Goal: Task Accomplishment & Management: Manage account settings

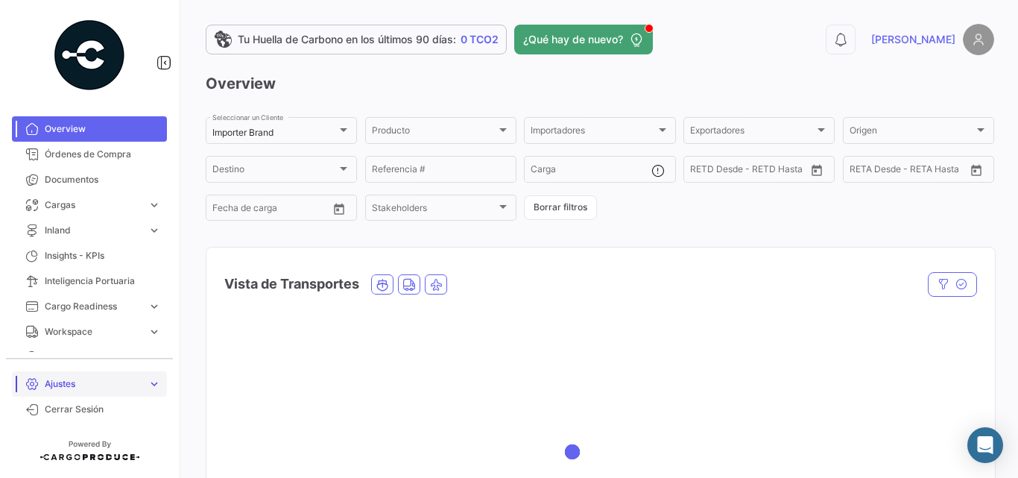
click at [72, 384] on span "Ajustes" at bounding box center [93, 383] width 97 height 13
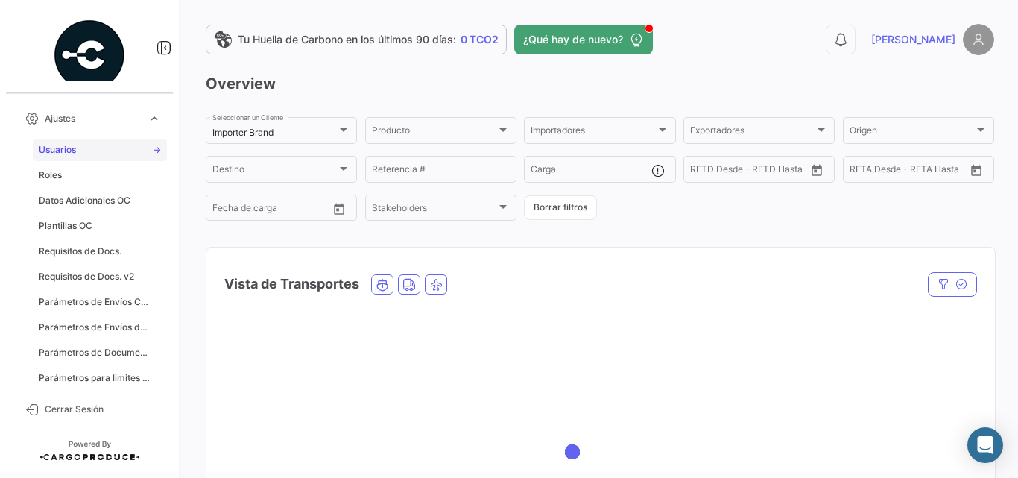
click at [72, 154] on span "Usuarios" at bounding box center [57, 149] width 37 height 13
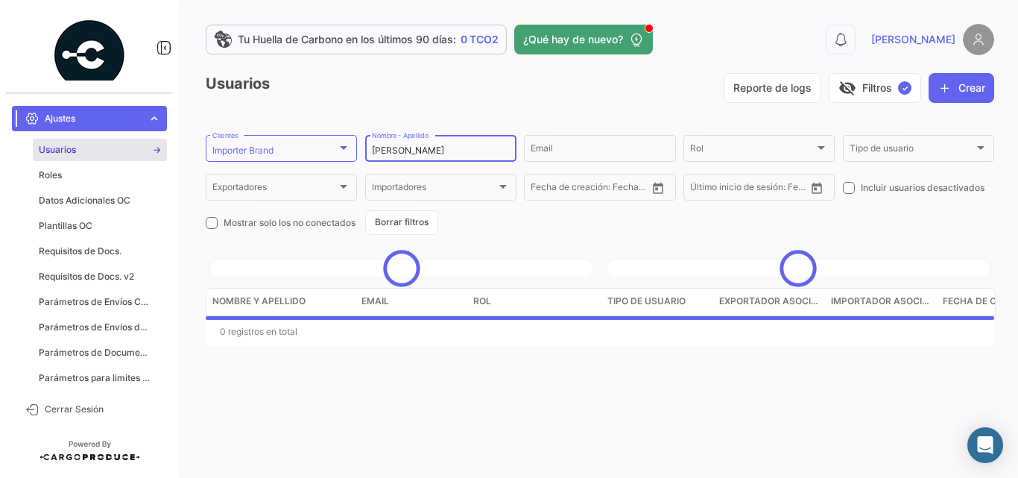
drag, startPoint x: 437, startPoint y: 156, endPoint x: 407, endPoint y: 156, distance: 30.5
click at [407, 156] on div "[PERSON_NAME] Nombre - Apellido" at bounding box center [441, 147] width 138 height 29
drag, startPoint x: 407, startPoint y: 148, endPoint x: 301, endPoint y: 159, distance: 106.5
click at [301, 159] on form "Importer Brand Clientes [PERSON_NAME] Nombre - Apellido Email Rol Rol Tipo de u…" at bounding box center [600, 184] width 788 height 102
click at [330, 151] on div "Importer Brand" at bounding box center [274, 150] width 124 height 10
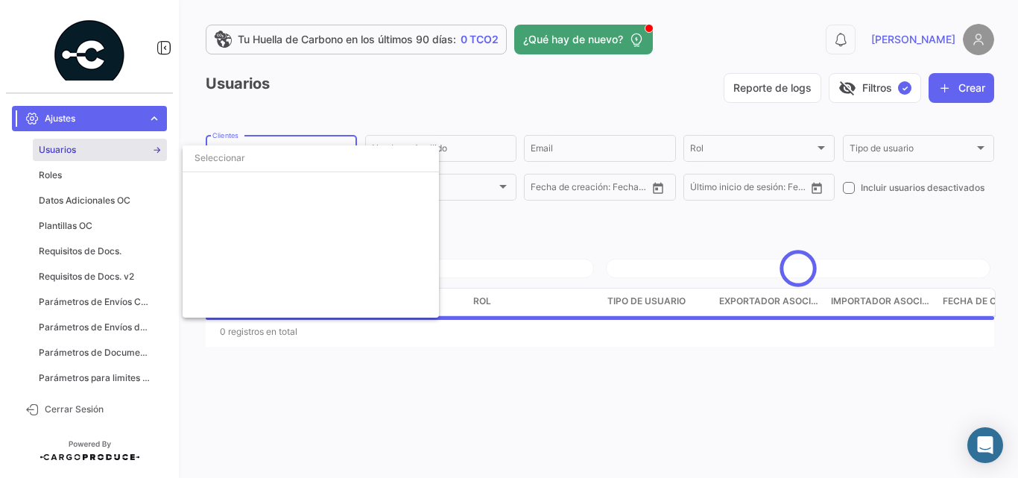
scroll to position [2528, 0]
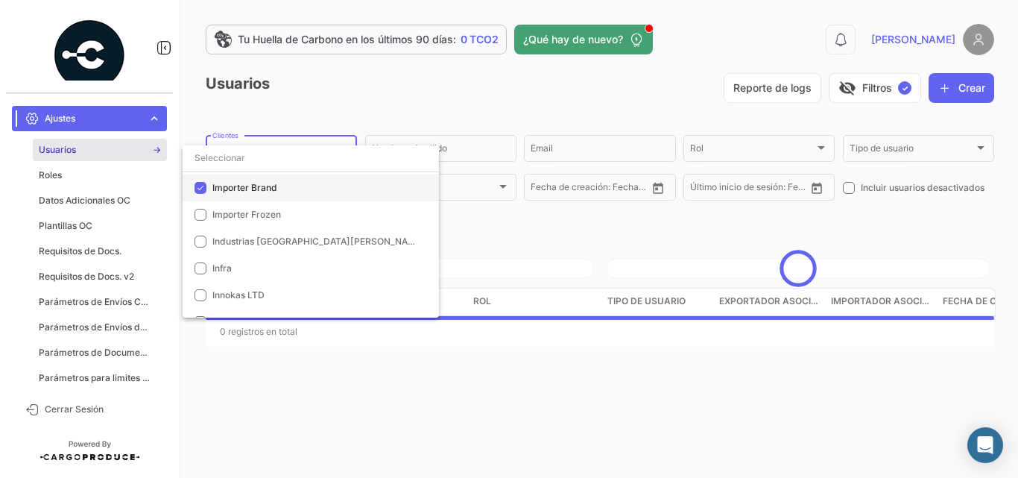
click at [235, 185] on span "Importer Brand" at bounding box center [244, 187] width 65 height 11
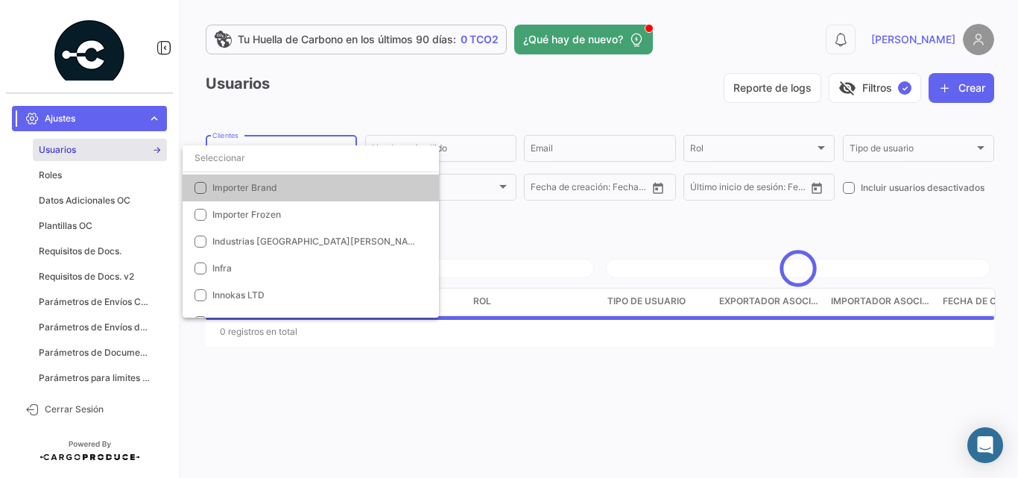
click at [534, 154] on div at bounding box center [509, 239] width 1018 height 478
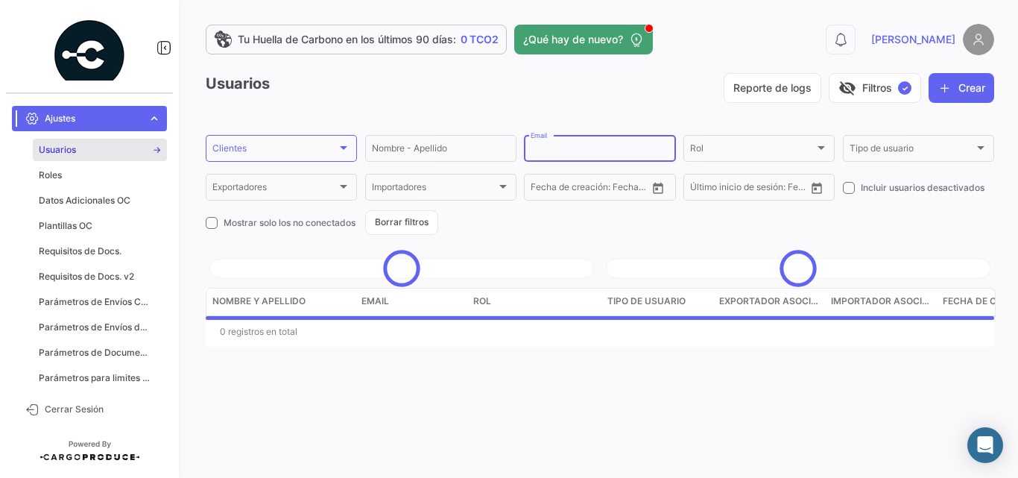
click at [541, 153] on input "Email" at bounding box center [599, 150] width 138 height 10
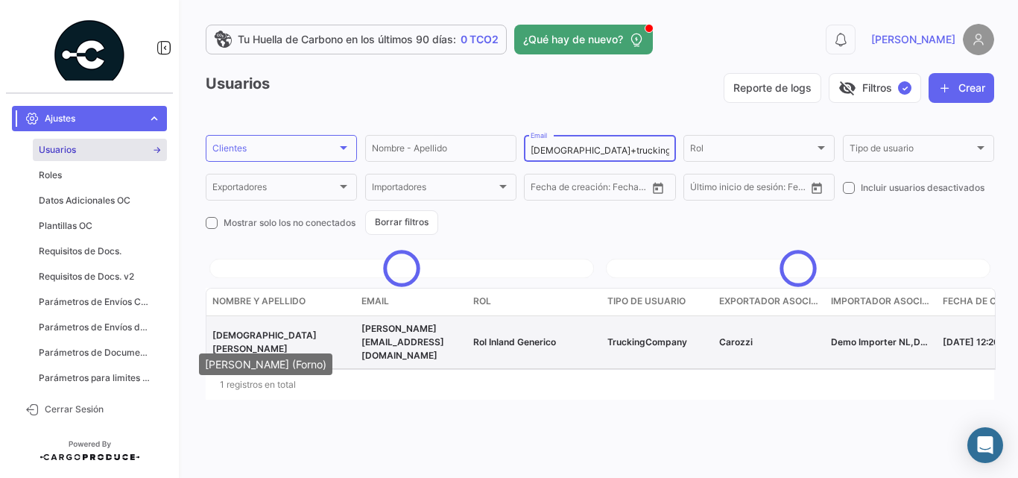
type input "[DEMOGRAPHIC_DATA]+trucking"
click at [242, 340] on span "[DEMOGRAPHIC_DATA][PERSON_NAME]" at bounding box center [264, 341] width 104 height 25
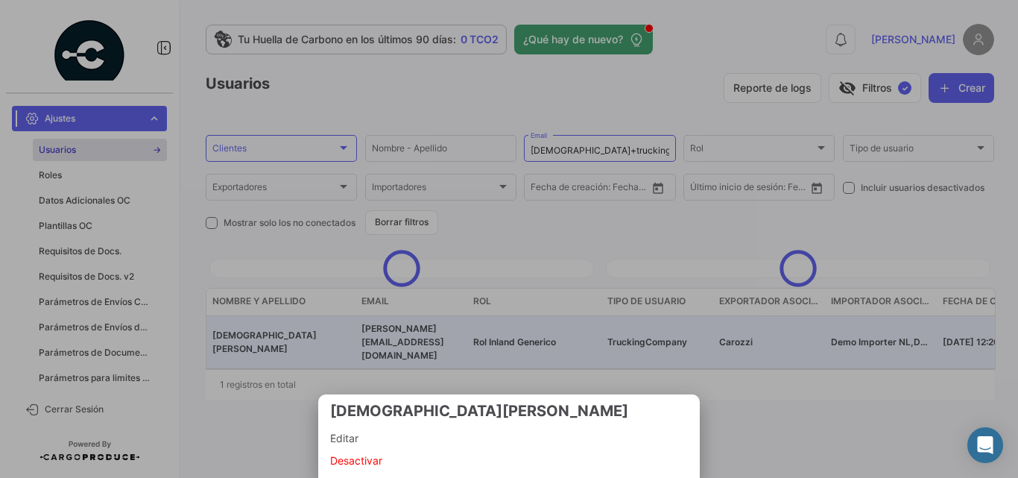
click at [352, 428] on span "Editar" at bounding box center [509, 438] width 358 height 22
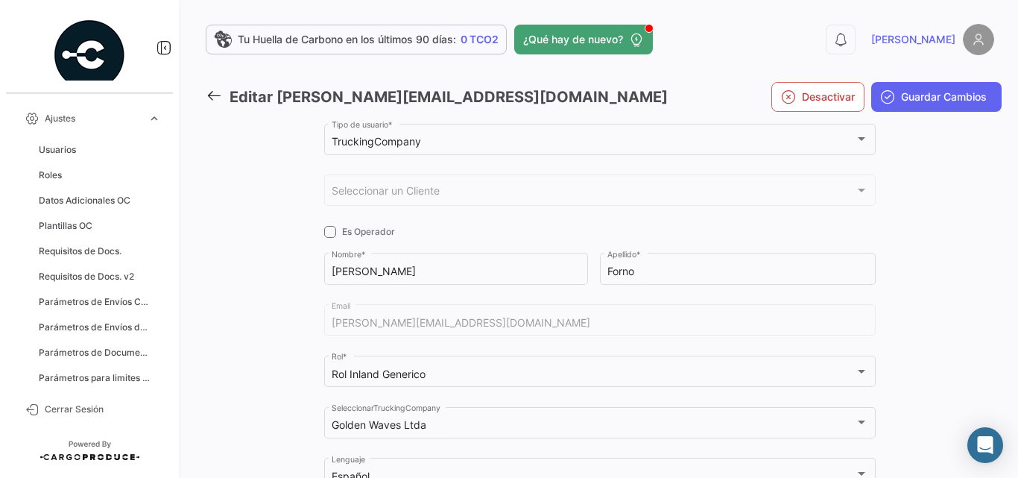
checkbox input "true"
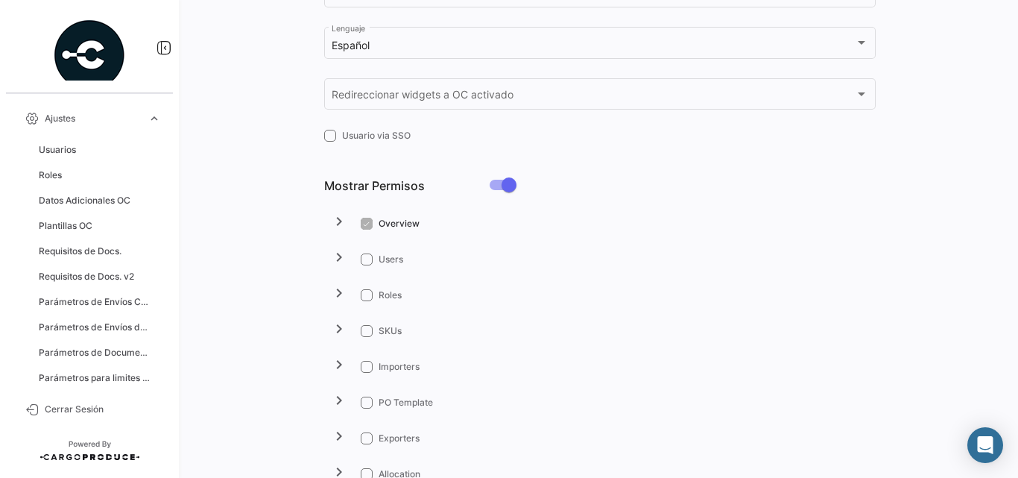
scroll to position [596, 0]
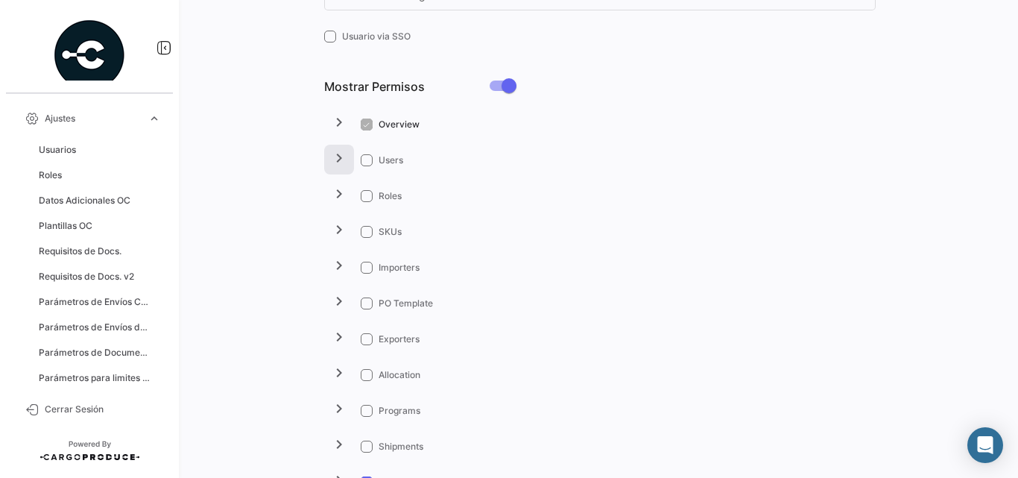
click at [335, 159] on mat-icon "chevron_right" at bounding box center [339, 158] width 18 height 18
click at [368, 153] on label "Users" at bounding box center [382, 159] width 42 height 13
click at [367, 166] on input "Users" at bounding box center [366, 166] width 1 height 1
checkbox input "true"
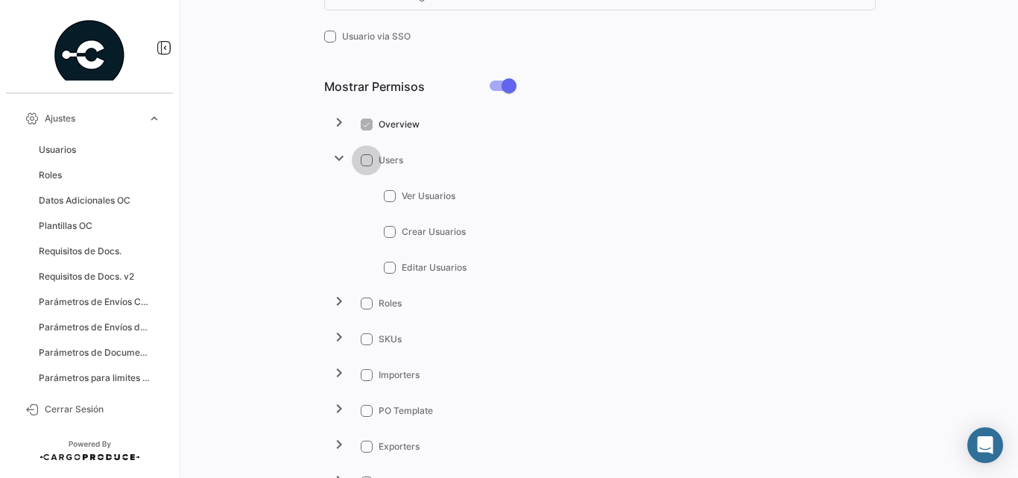
checkbox input "true"
click at [334, 156] on mat-icon "expand_more" at bounding box center [339, 158] width 18 height 18
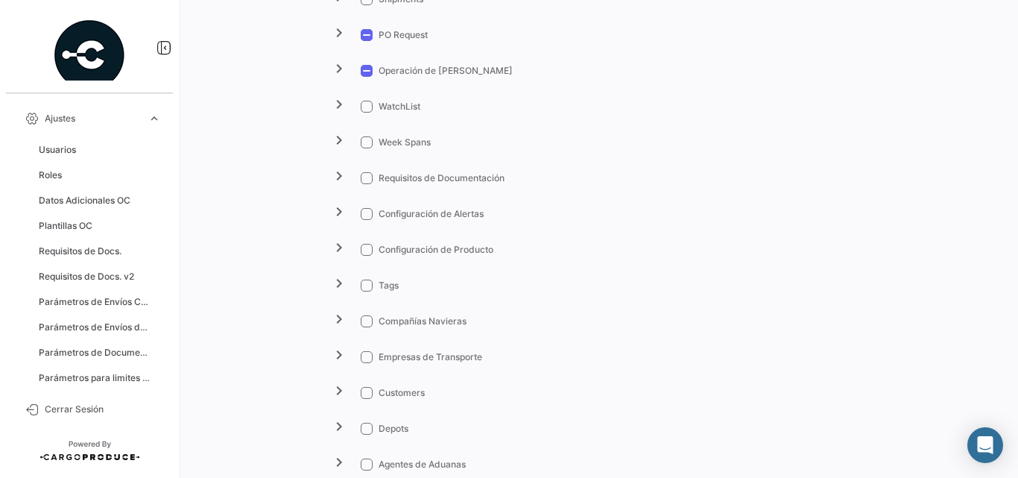
scroll to position [1142, 0]
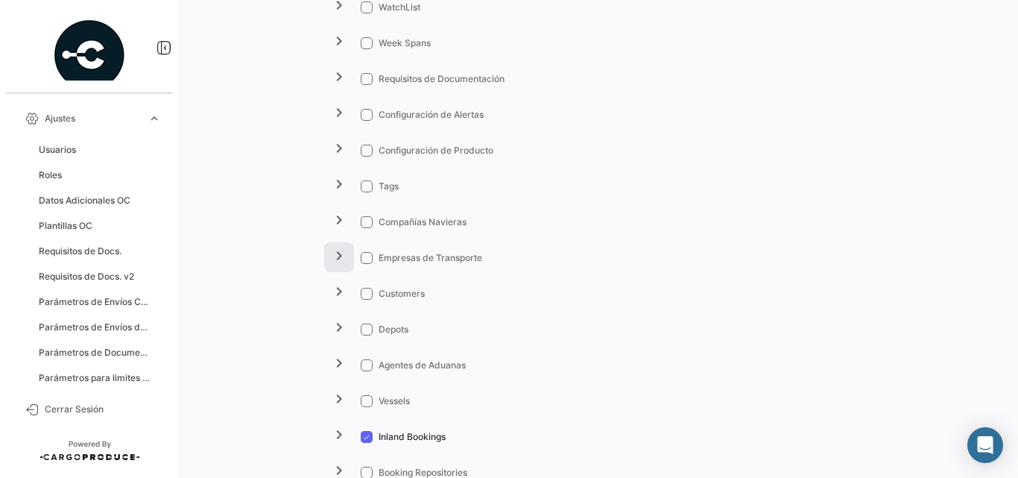
click at [327, 261] on button "chevron_right" at bounding box center [339, 257] width 30 height 30
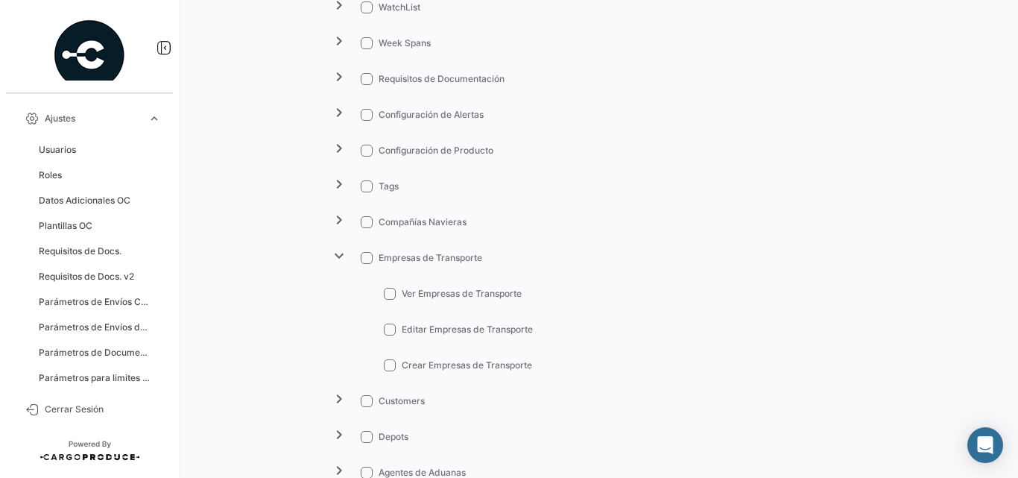
click at [363, 258] on span at bounding box center [367, 258] width 12 height 12
click at [366, 264] on input "Empresas de Transporte" at bounding box center [366, 264] width 1 height 1
checkbox input "true"
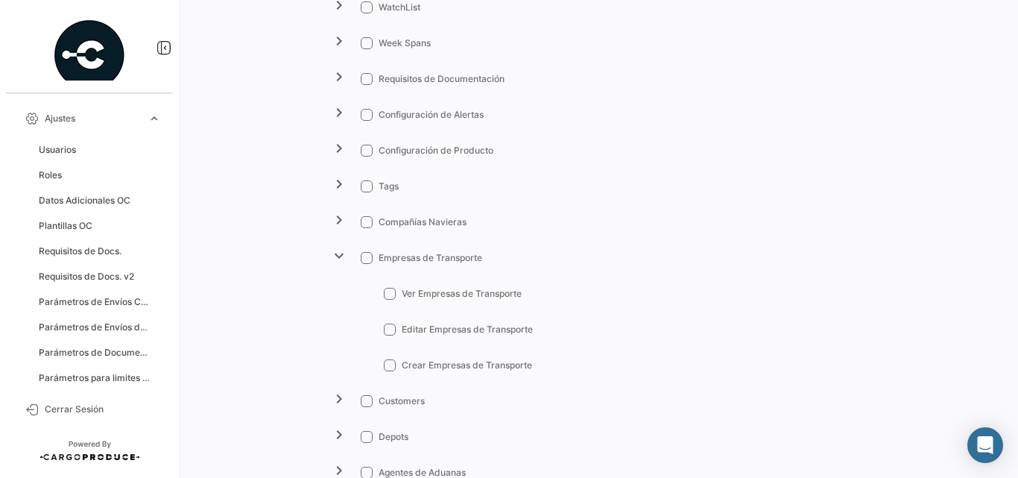
checkbox input "true"
click at [332, 257] on mat-icon "expand_more" at bounding box center [339, 256] width 18 height 18
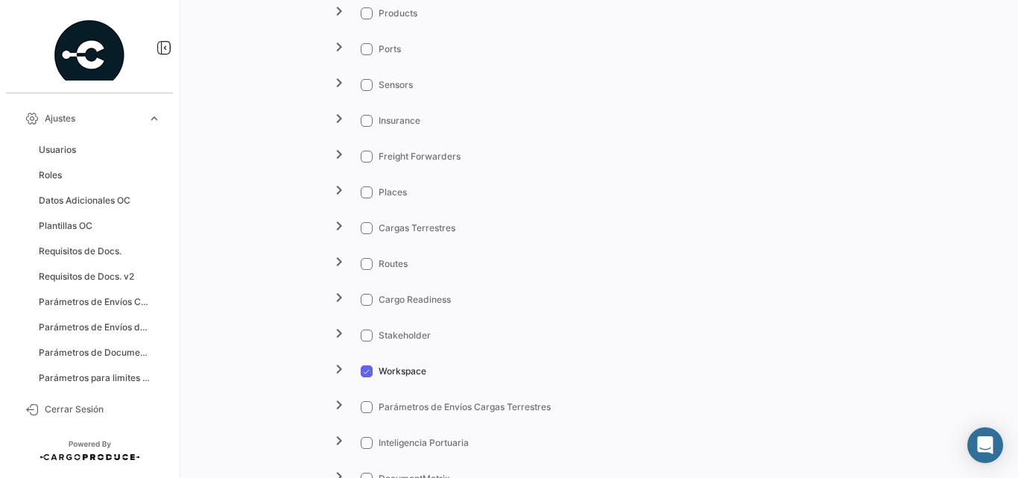
scroll to position [1937, 0]
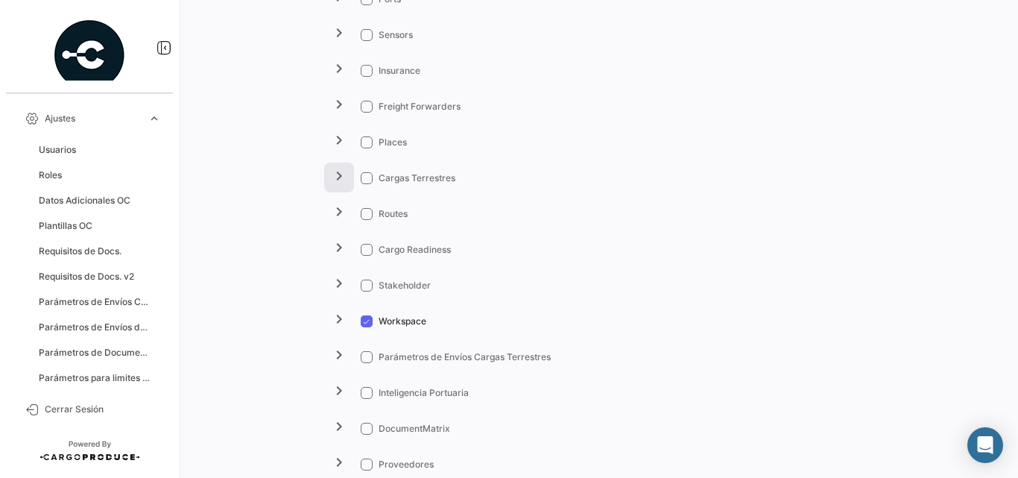
click at [348, 175] on button "chevron_right" at bounding box center [339, 177] width 30 height 30
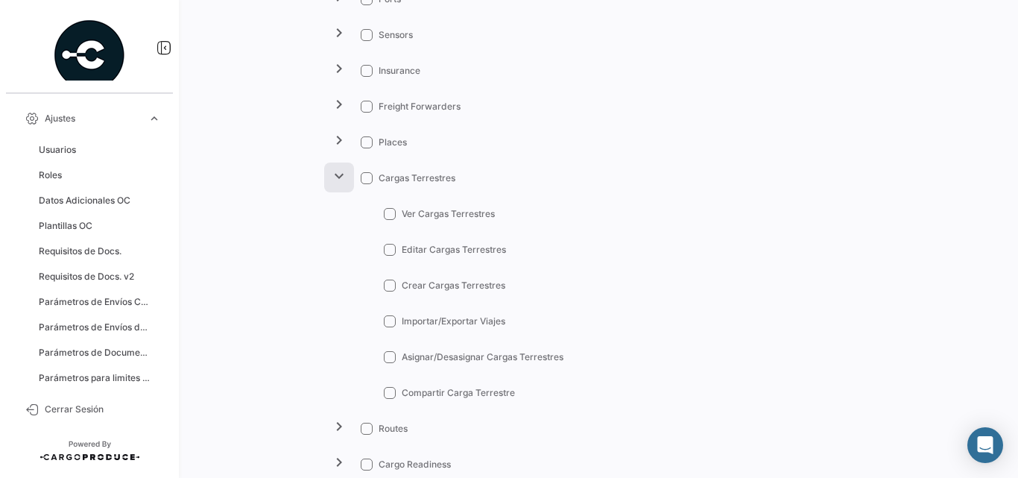
click at [341, 171] on mat-icon "expand_more" at bounding box center [339, 176] width 18 height 18
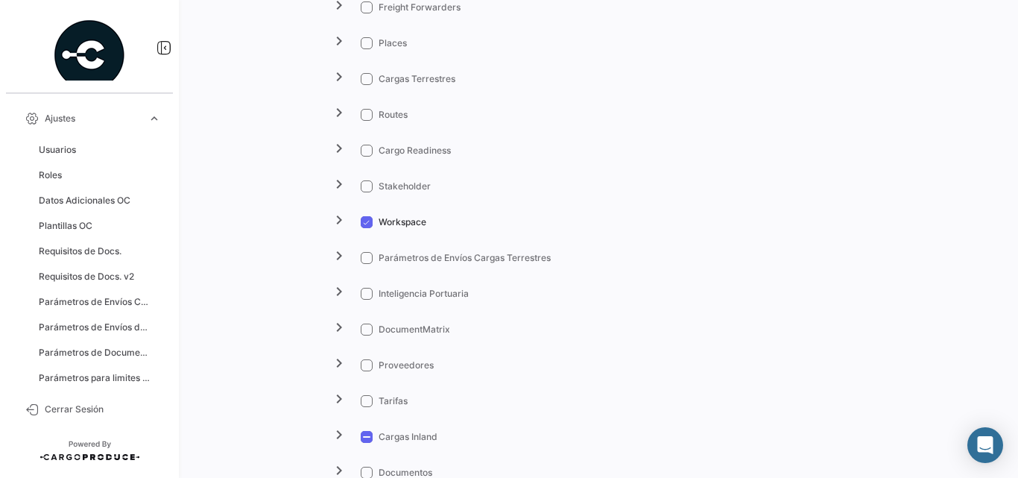
scroll to position [2086, 0]
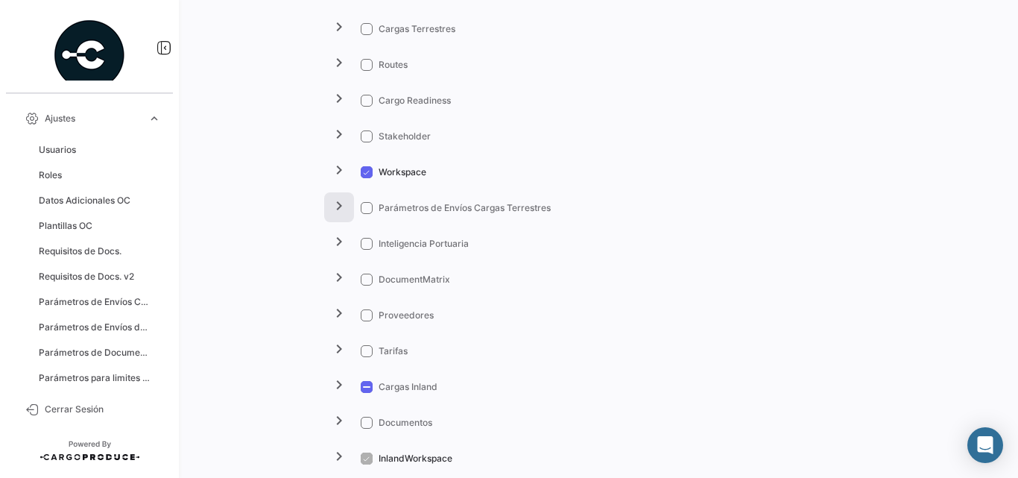
click at [331, 207] on mat-icon "chevron_right" at bounding box center [339, 206] width 18 height 18
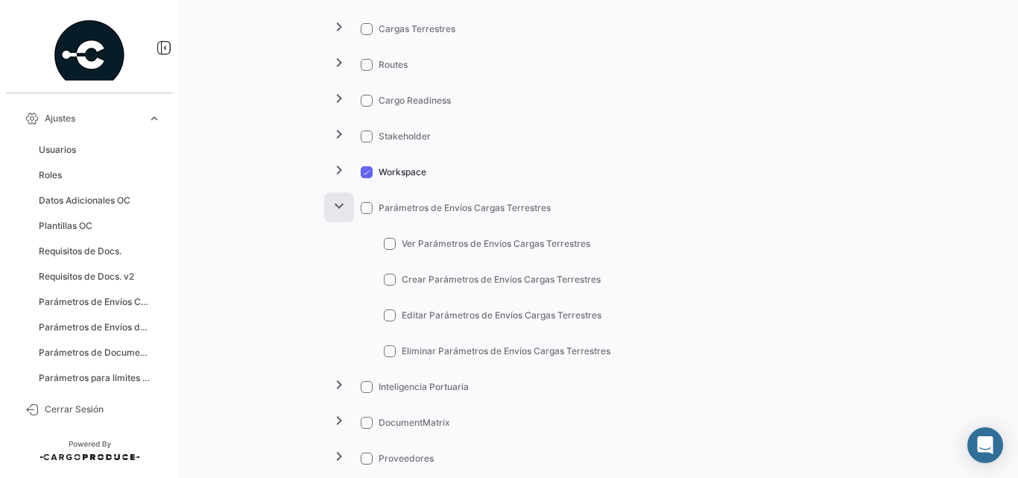
click at [332, 204] on mat-icon "expand_more" at bounding box center [339, 206] width 18 height 18
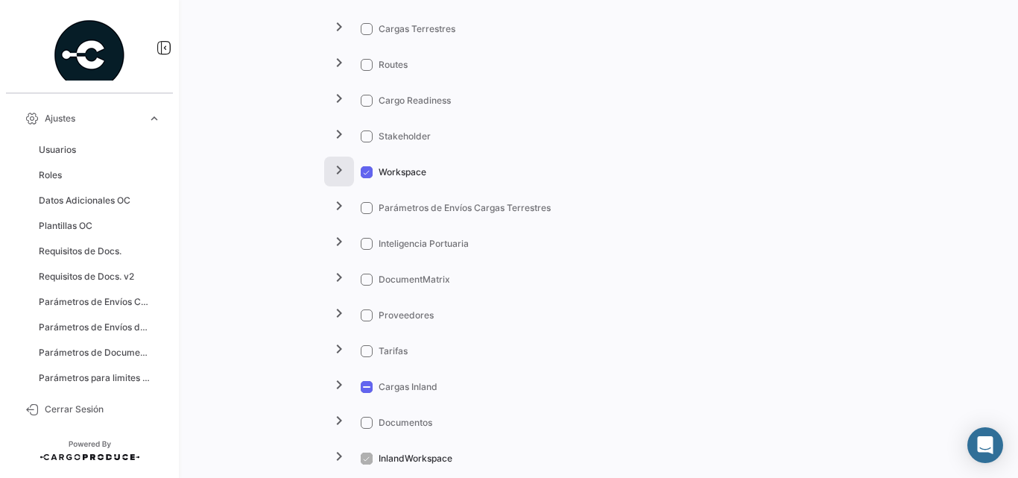
click at [330, 169] on mat-icon "chevron_right" at bounding box center [339, 170] width 18 height 18
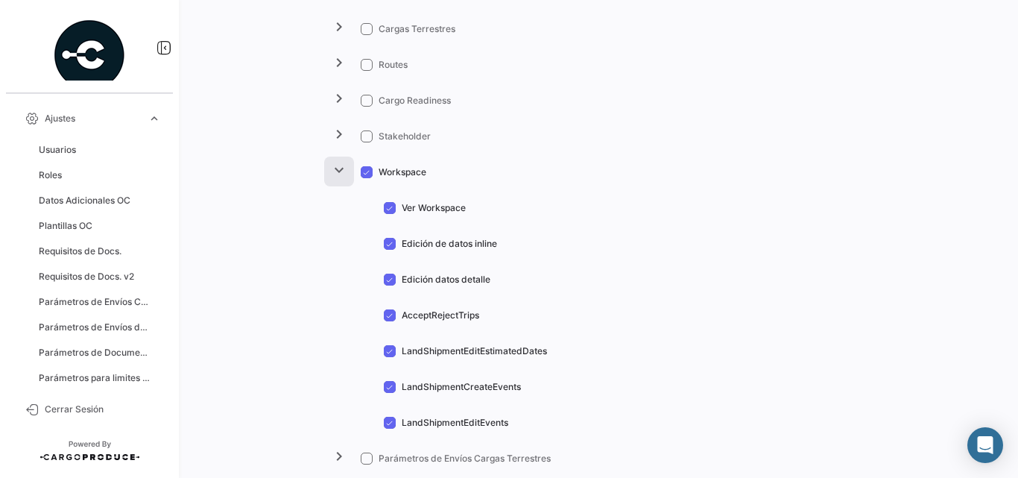
click at [330, 169] on mat-icon "expand_more" at bounding box center [339, 170] width 18 height 18
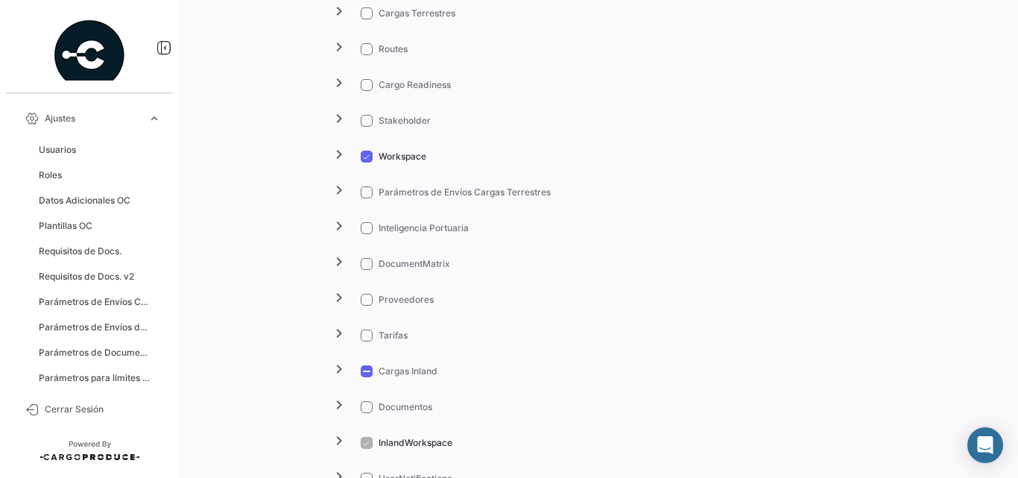
scroll to position [2052, 0]
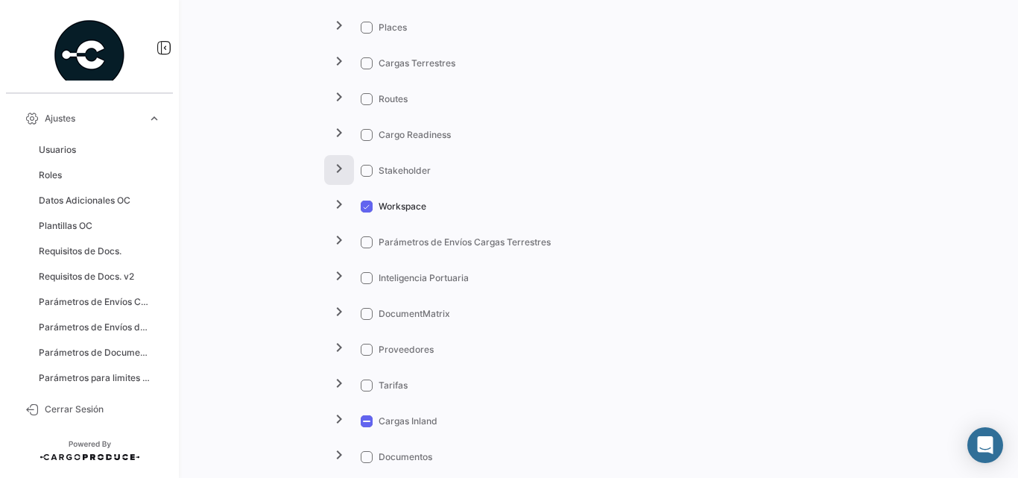
click at [342, 171] on mat-icon "chevron_right" at bounding box center [339, 168] width 18 height 18
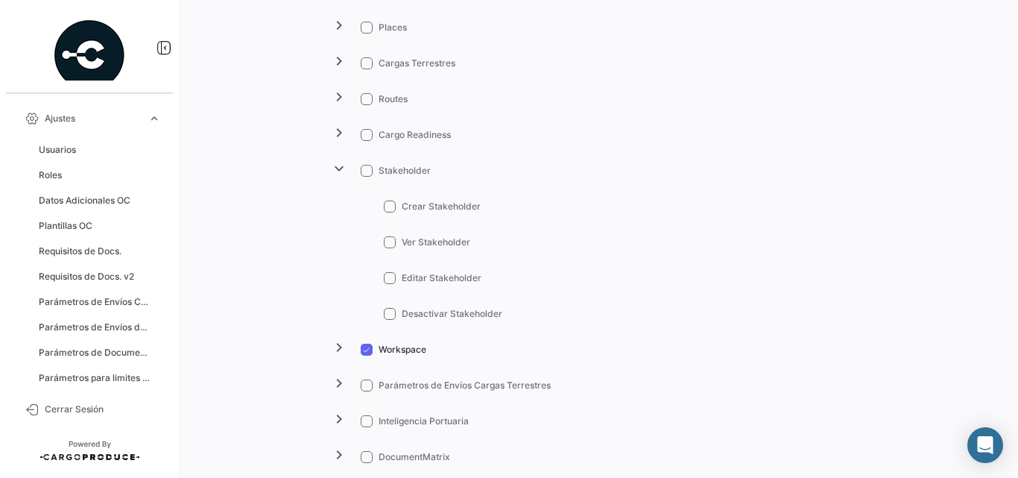
click at [365, 172] on span at bounding box center [367, 171] width 12 height 12
click at [366, 177] on input "Stakeholder" at bounding box center [366, 177] width 1 height 1
checkbox input "true"
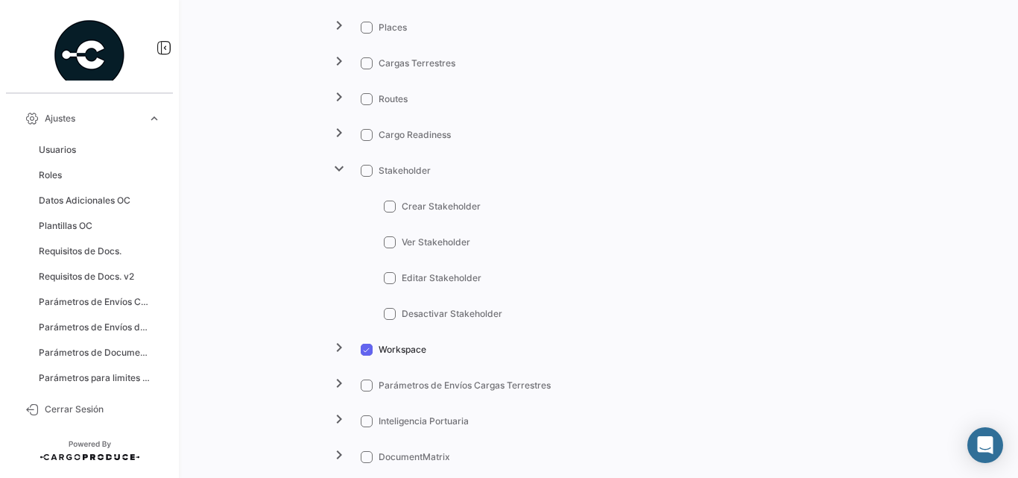
checkbox input "true"
click at [346, 168] on mat-icon "expand_more" at bounding box center [339, 168] width 18 height 18
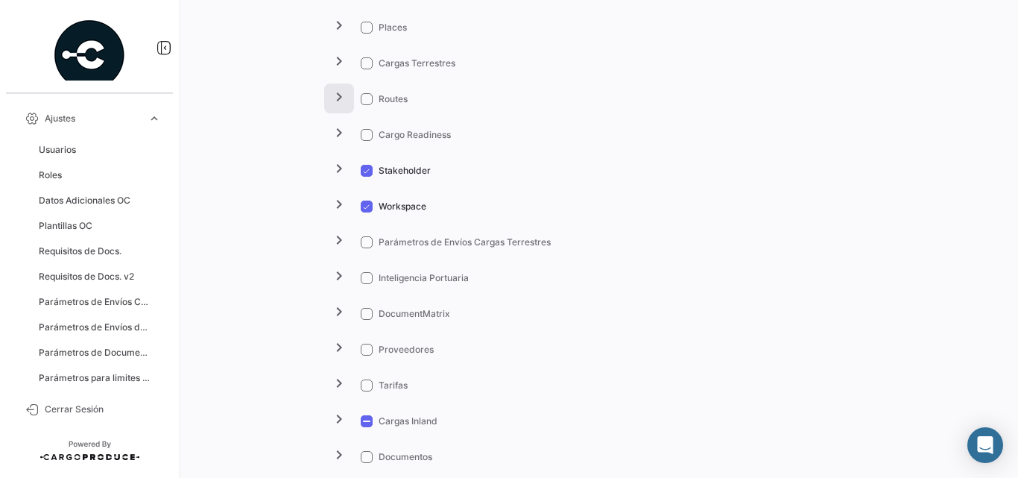
click at [339, 92] on mat-icon "chevron_right" at bounding box center [339, 97] width 18 height 18
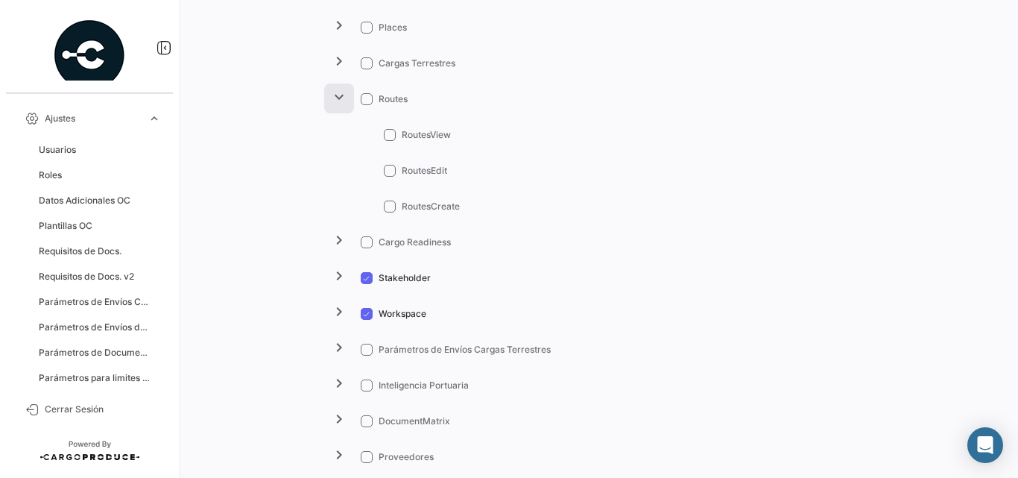
click at [339, 94] on mat-icon "expand_more" at bounding box center [339, 97] width 18 height 18
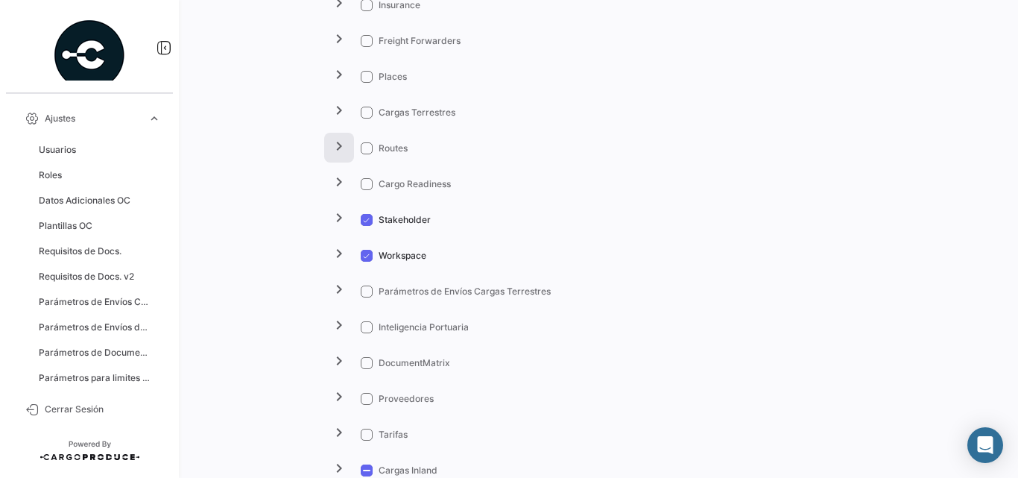
scroll to position [1953, 0]
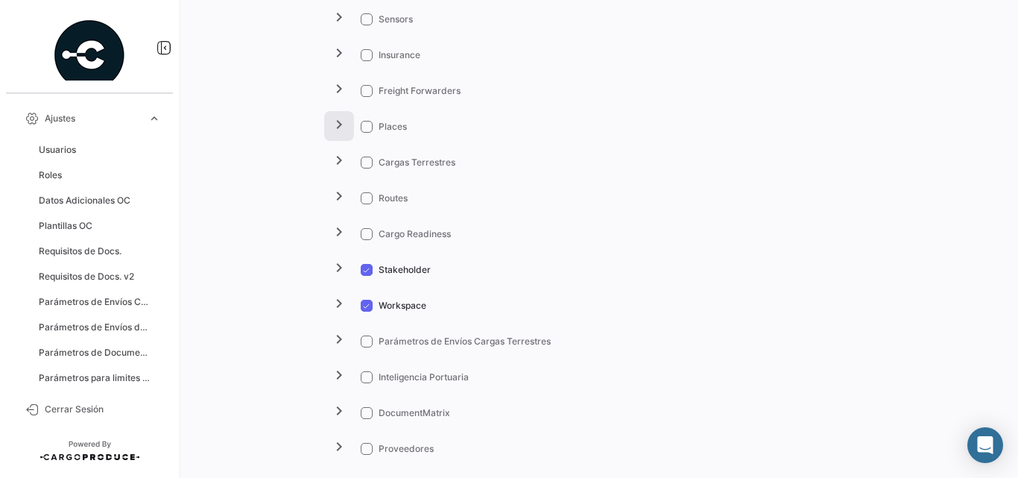
click at [335, 125] on mat-icon "chevron_right" at bounding box center [339, 124] width 18 height 18
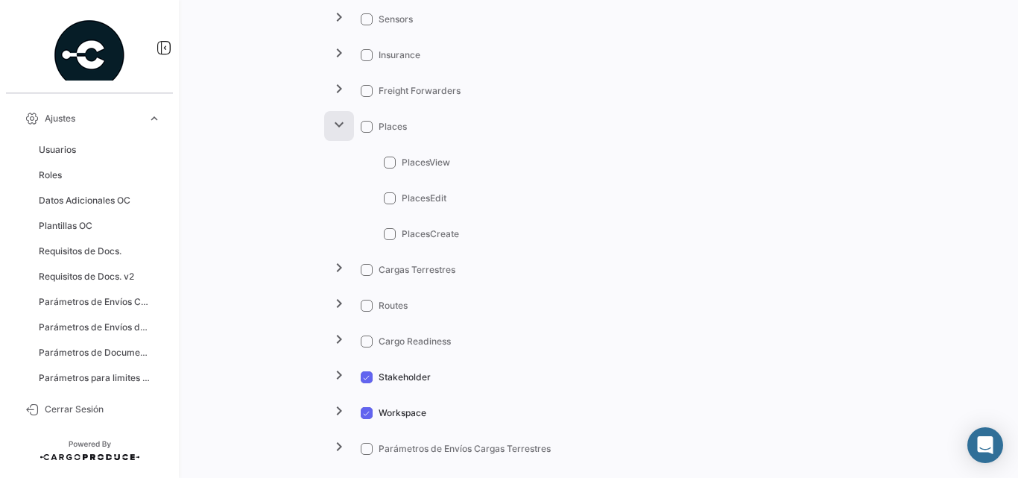
click at [335, 125] on mat-icon "expand_more" at bounding box center [339, 124] width 18 height 18
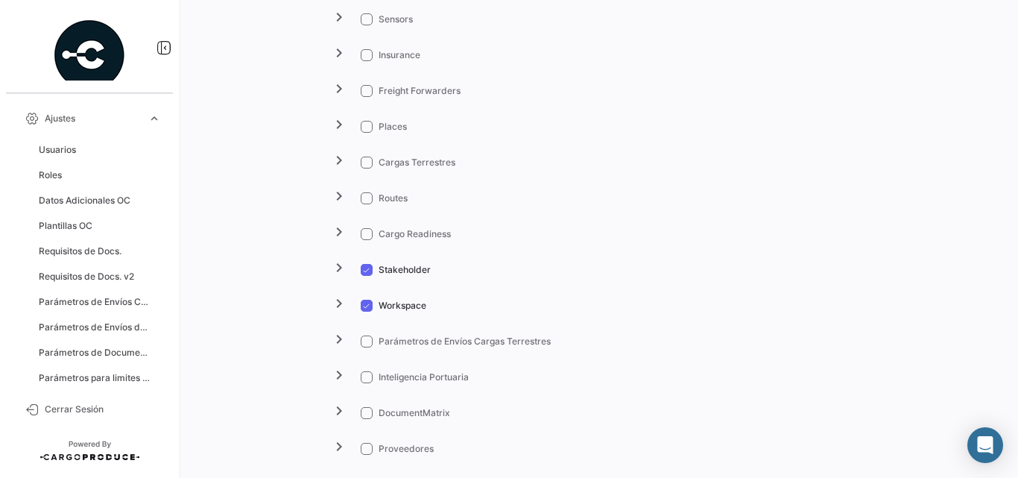
click at [364, 127] on span at bounding box center [367, 127] width 12 height 12
click at [366, 133] on input "Places" at bounding box center [366, 133] width 1 height 1
checkbox input "true"
click at [365, 203] on span at bounding box center [367, 198] width 12 height 12
click at [366, 204] on input "Routes" at bounding box center [366, 204] width 1 height 1
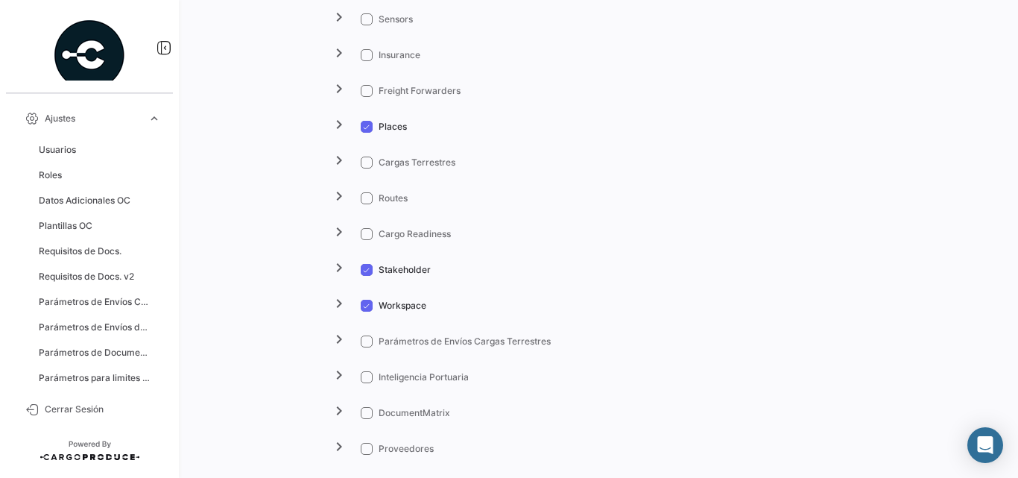
checkbox input "true"
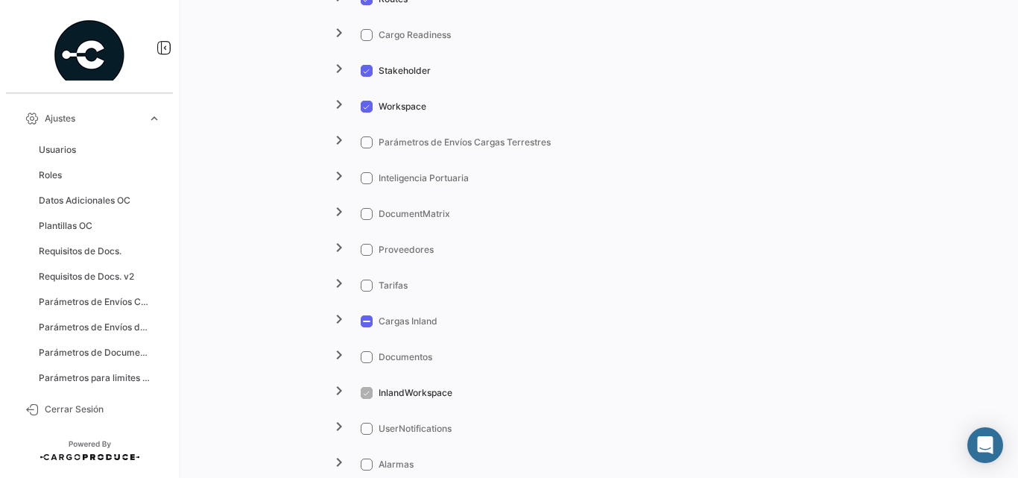
scroll to position [2251, 0]
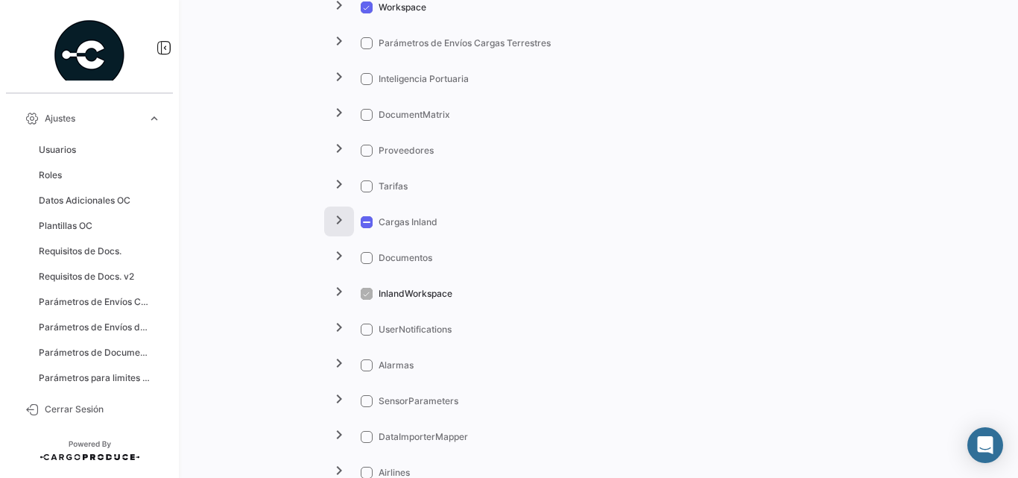
click at [346, 222] on mat-icon "chevron_right" at bounding box center [339, 220] width 18 height 18
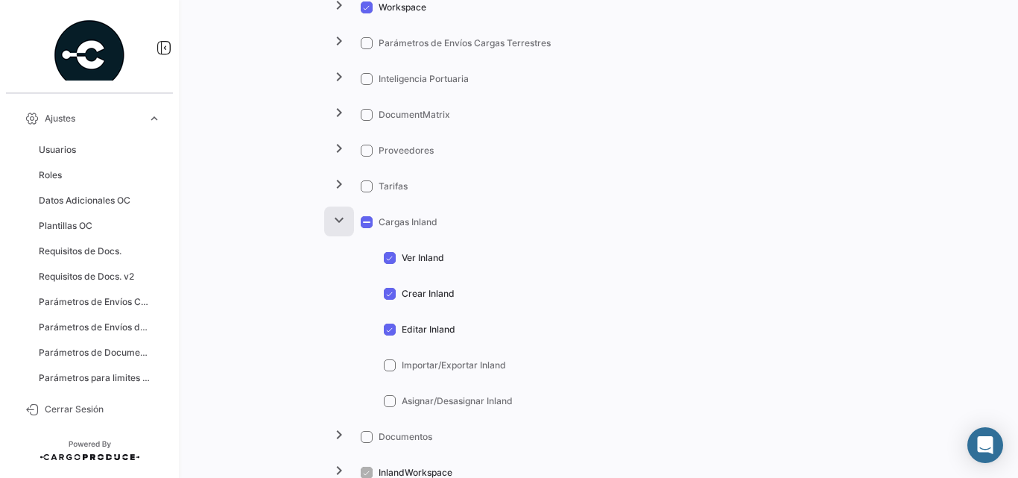
click at [343, 228] on mat-icon "expand_more" at bounding box center [339, 220] width 18 height 18
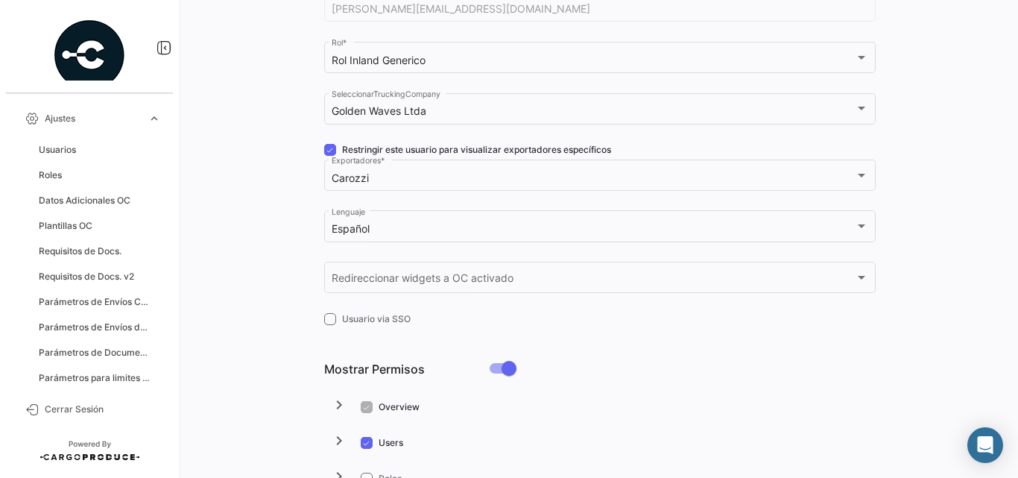
scroll to position [16, 0]
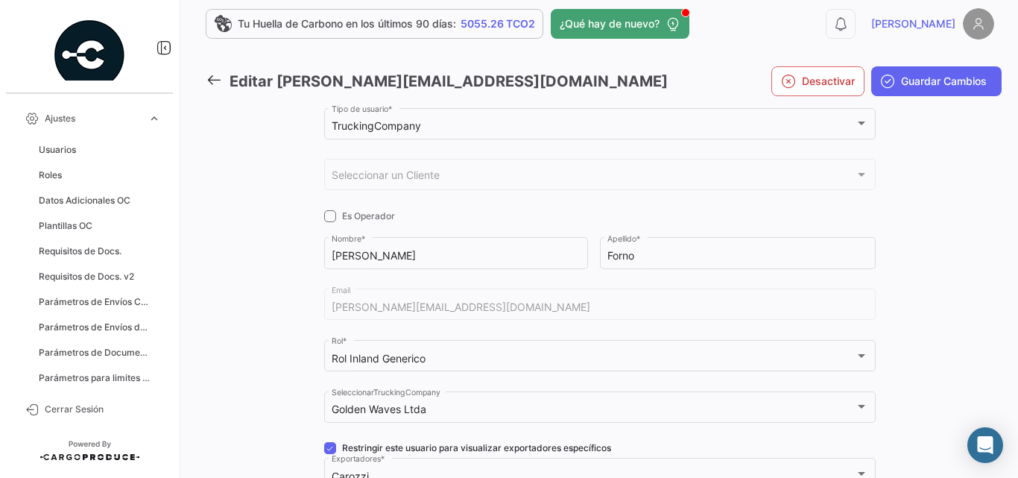
click at [217, 80] on icon at bounding box center [214, 80] width 16 height 16
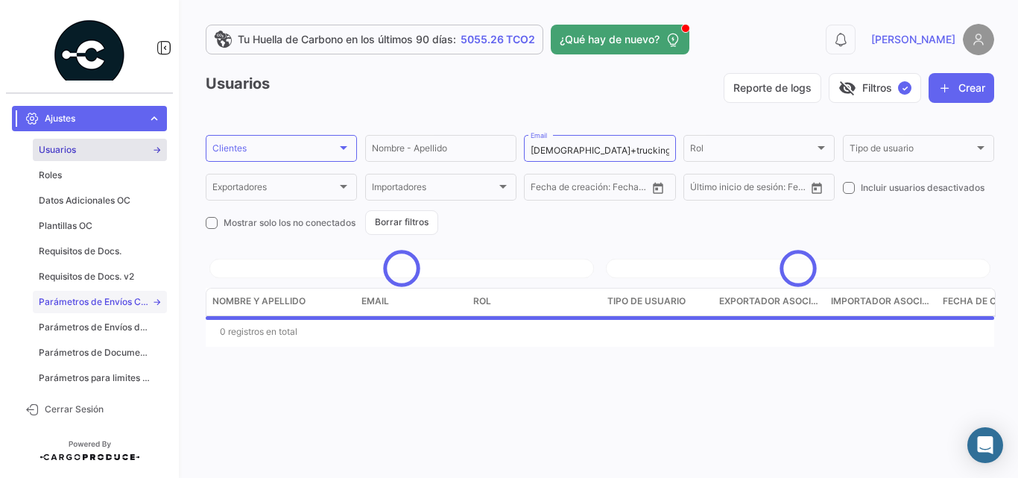
click at [115, 302] on span "Parámetros de Envíos Cargas Marítimas" at bounding box center [95, 301] width 113 height 13
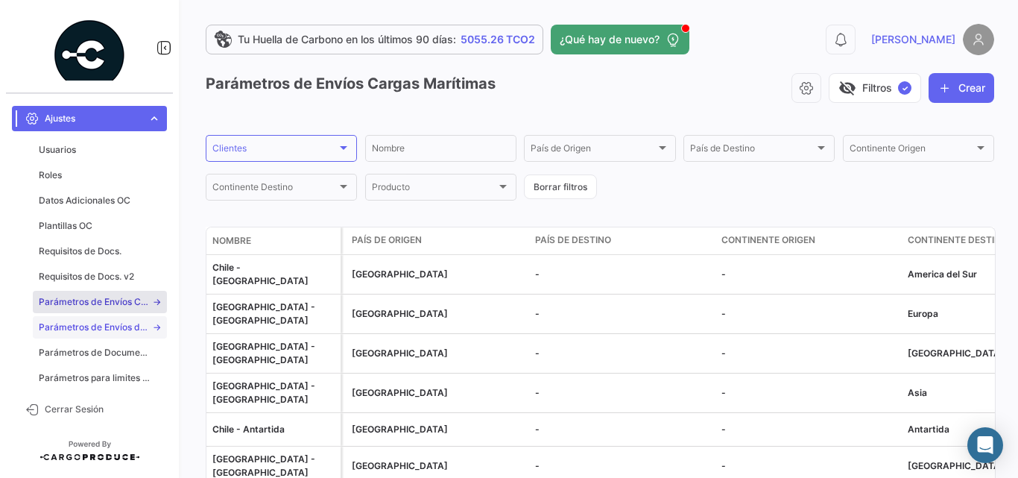
click at [124, 333] on span "Parámetros de Envíos de Cargas Terrestres" at bounding box center [95, 326] width 113 height 13
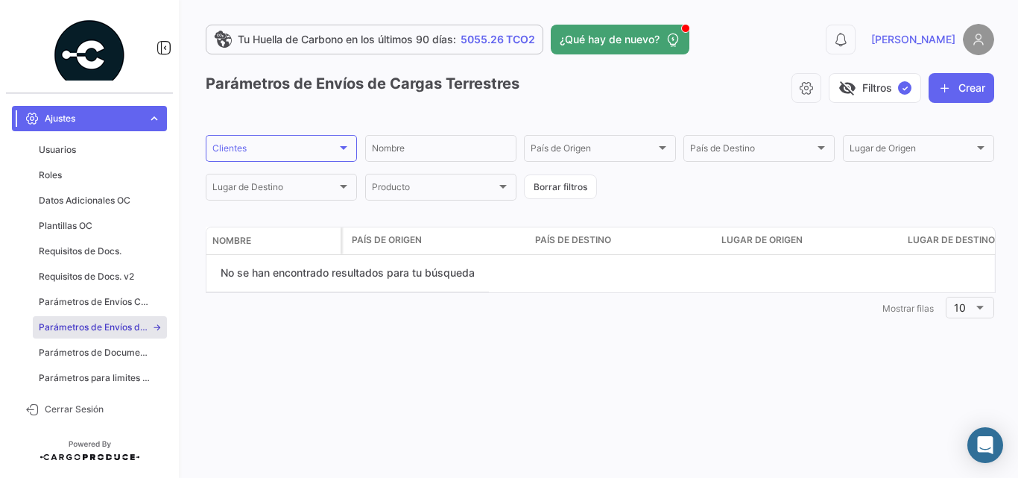
click at [149, 121] on span "expand_more" at bounding box center [154, 118] width 13 height 13
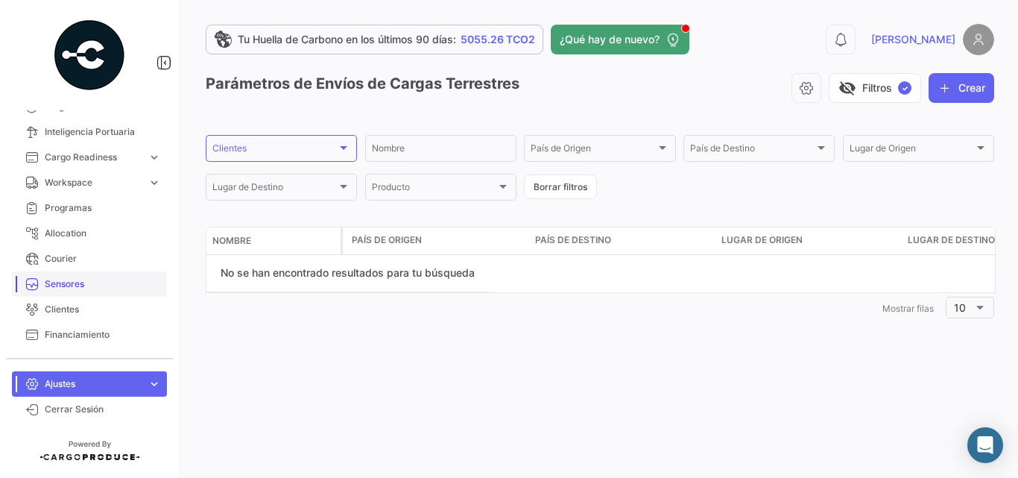
scroll to position [99, 0]
click at [139, 129] on link "Inland expand_more" at bounding box center [89, 130] width 155 height 25
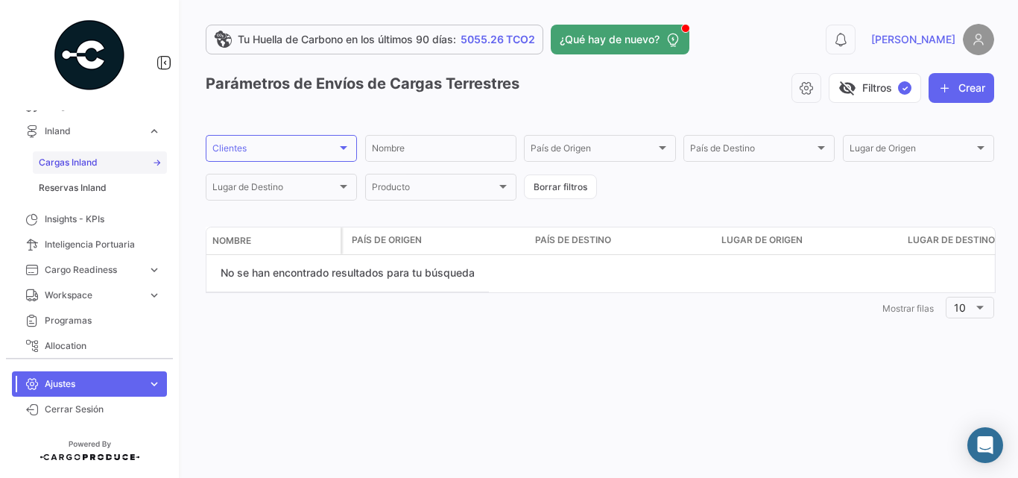
click at [85, 166] on span "Cargas Inland" at bounding box center [68, 162] width 59 height 13
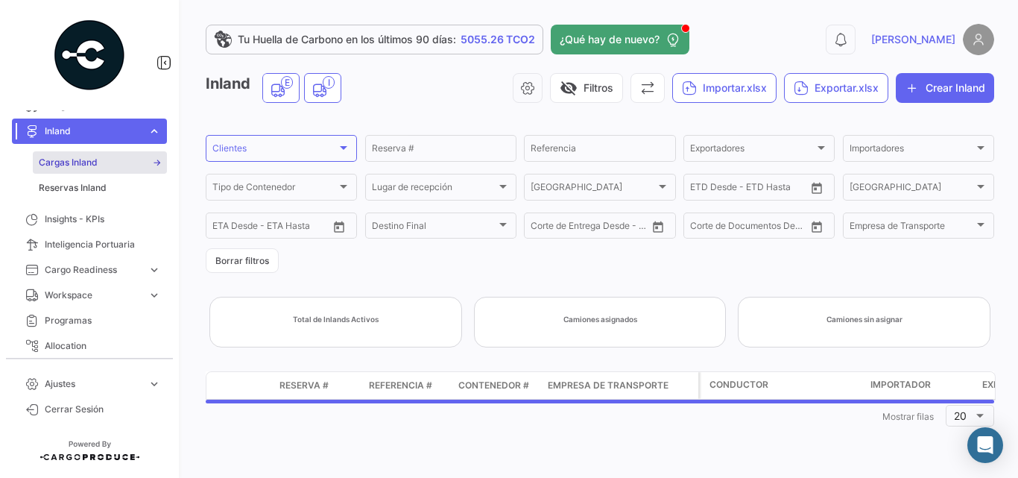
click at [118, 132] on span "Inland" at bounding box center [93, 130] width 97 height 13
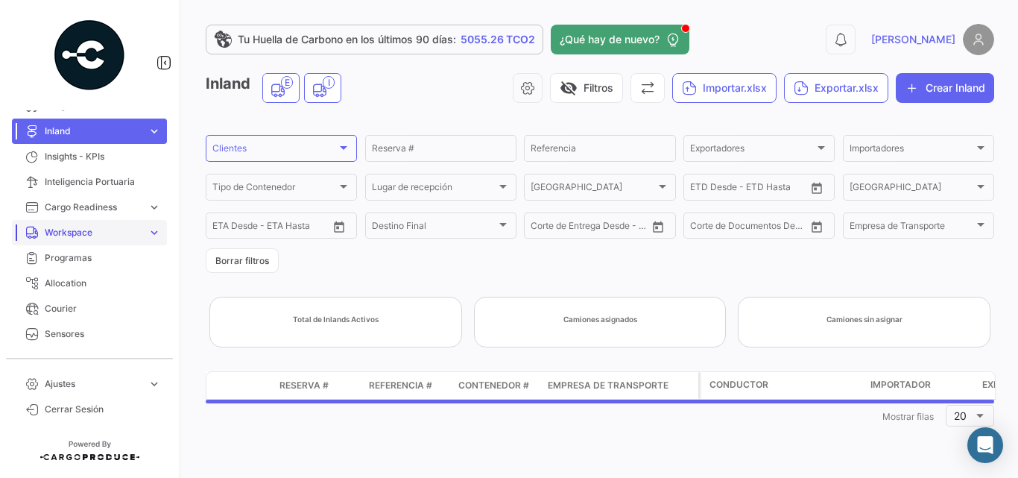
click at [100, 235] on span "Workspace" at bounding box center [93, 232] width 97 height 13
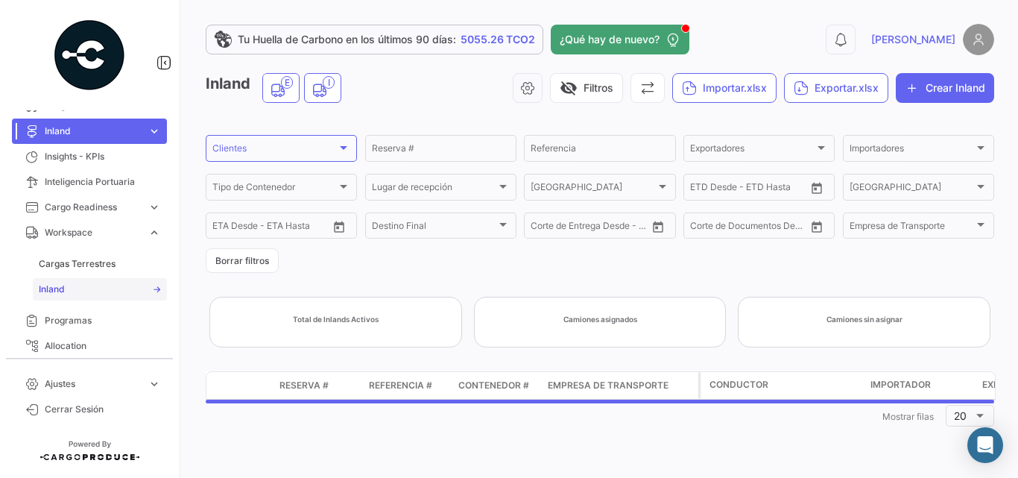
click at [56, 288] on span "Inland" at bounding box center [52, 288] width 26 height 13
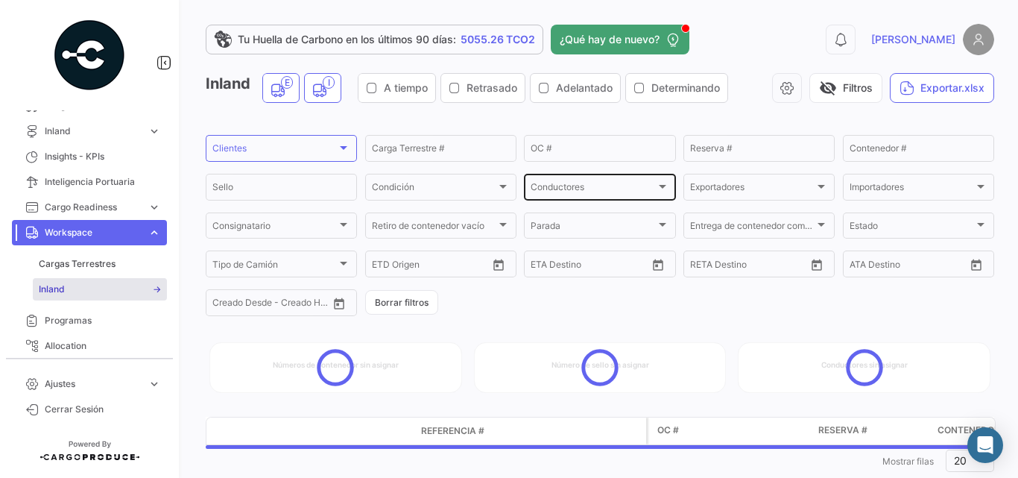
scroll to position [34, 0]
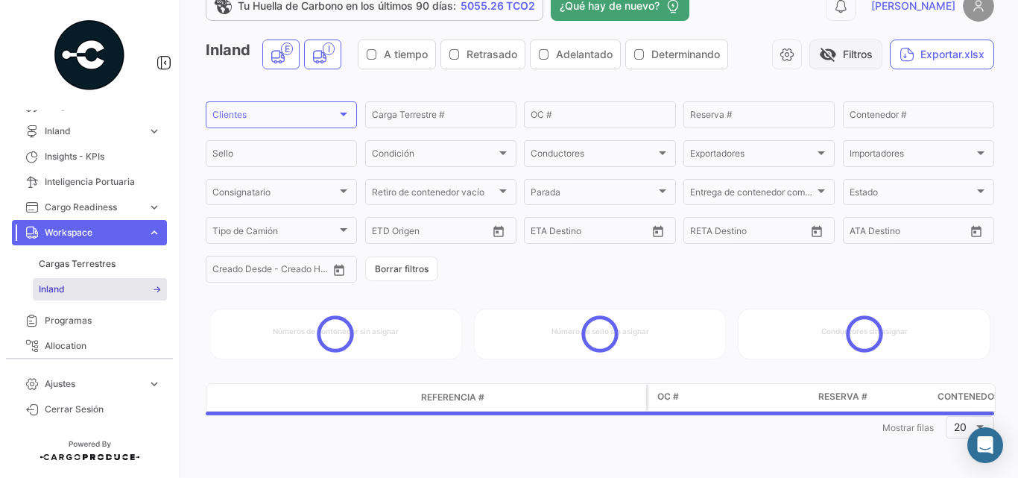
click at [843, 54] on button "visibility_off Filtros" at bounding box center [845, 54] width 73 height 30
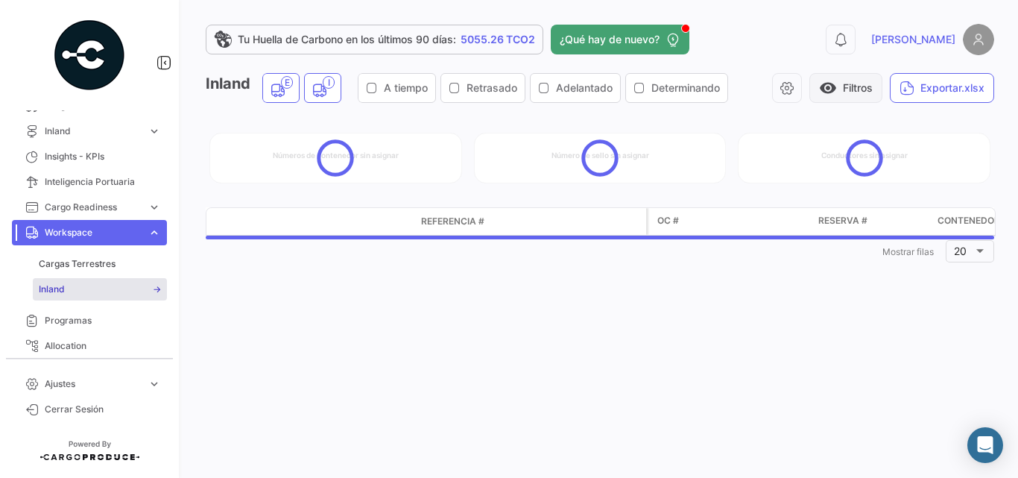
scroll to position [0, 0]
click at [828, 81] on span "visibility" at bounding box center [828, 88] width 18 height 18
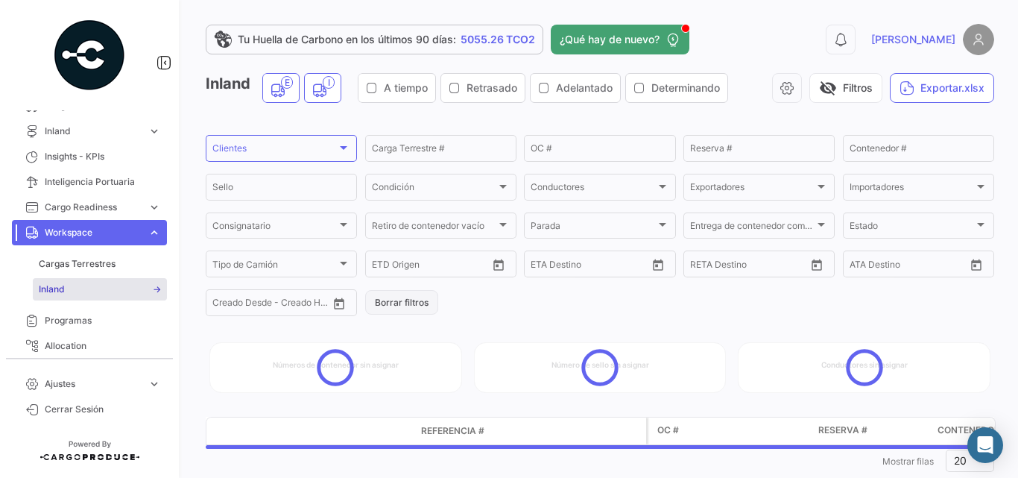
click at [416, 305] on button "Borrar filtros" at bounding box center [401, 302] width 73 height 25
click at [851, 80] on button "visibility_off Filtros" at bounding box center [845, 88] width 73 height 30
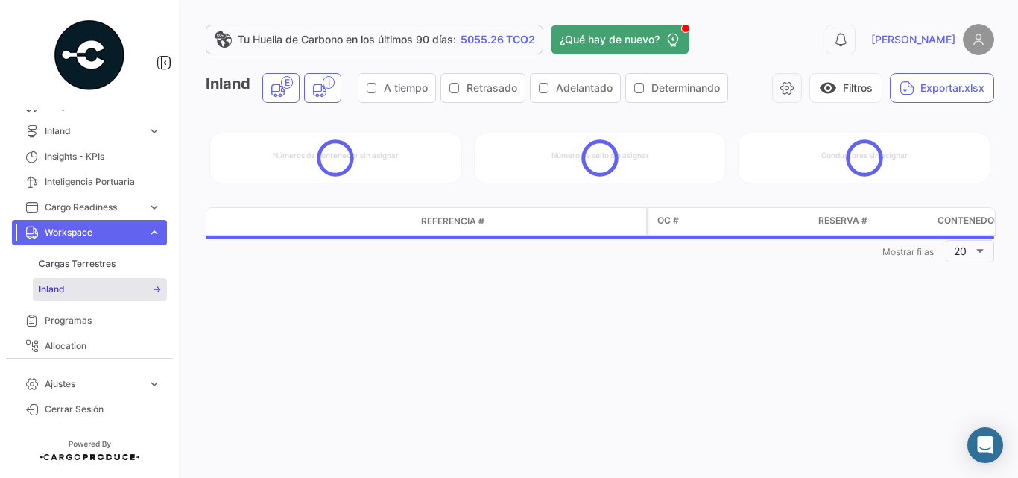
click at [113, 225] on link "Workspace expand_more" at bounding box center [89, 232] width 155 height 25
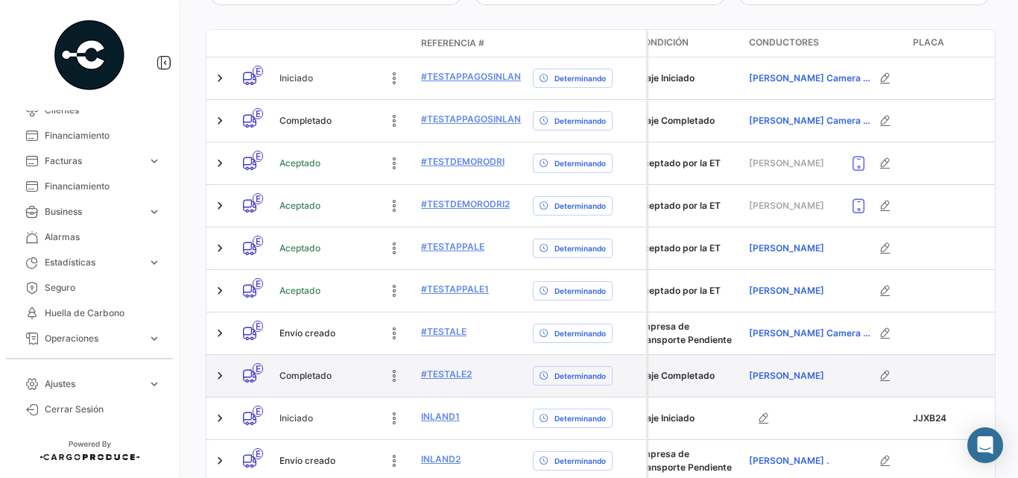
scroll to position [248, 0]
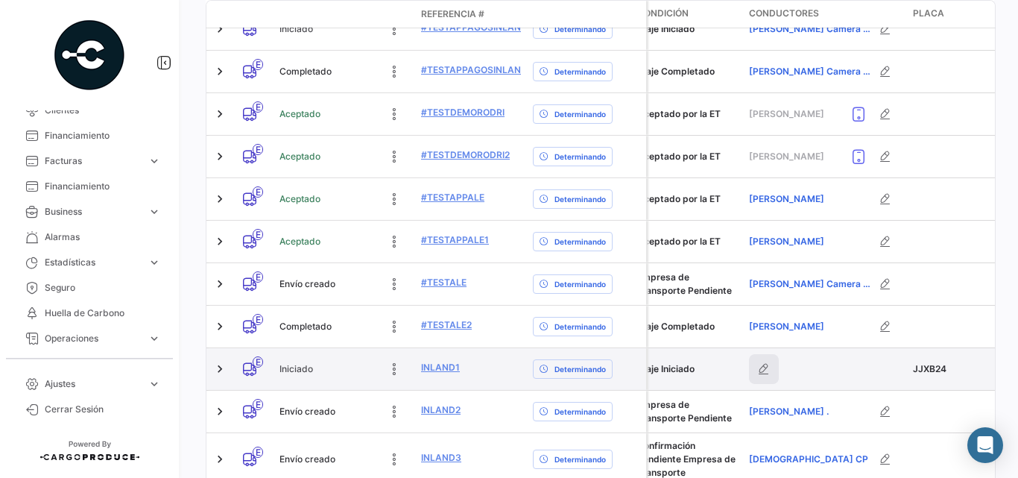
click at [763, 373] on icon "button" at bounding box center [763, 368] width 15 height 15
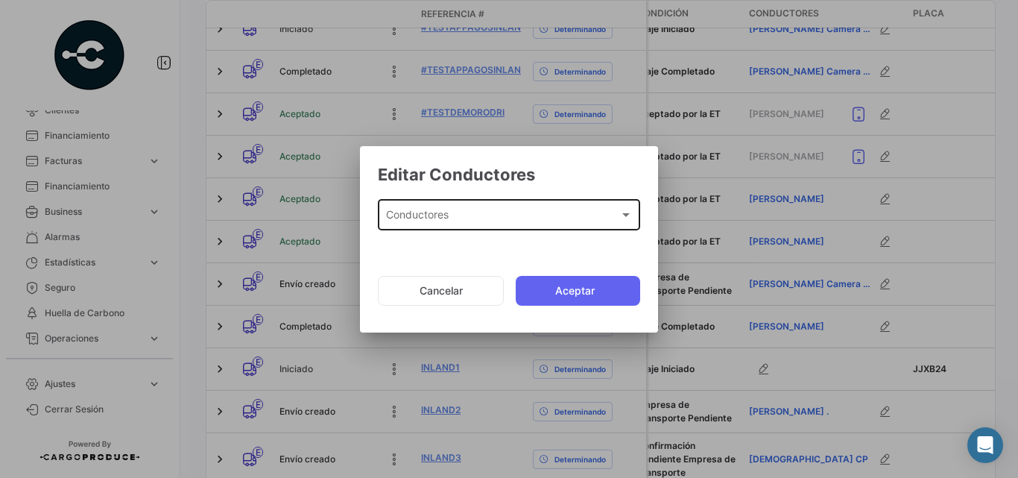
click at [496, 218] on div "Conductores" at bounding box center [502, 218] width 233 height 13
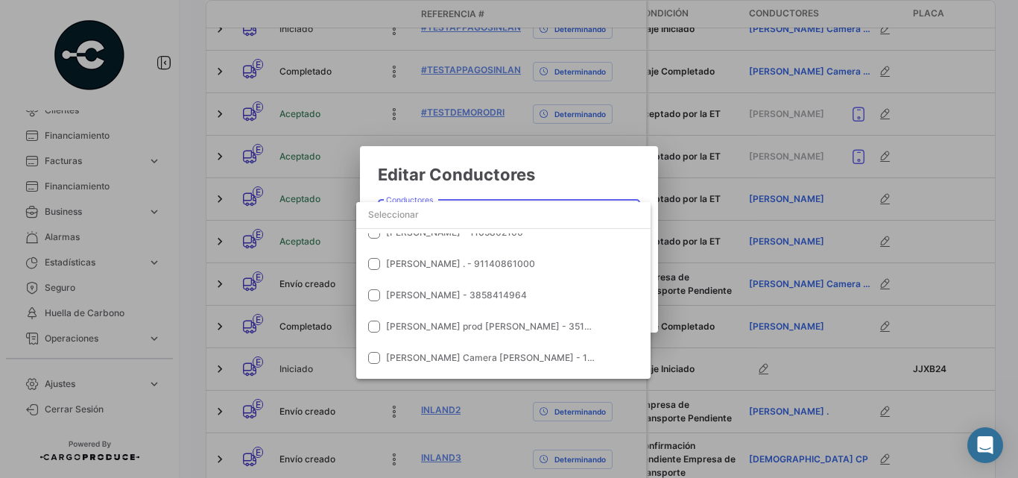
scroll to position [418, 0]
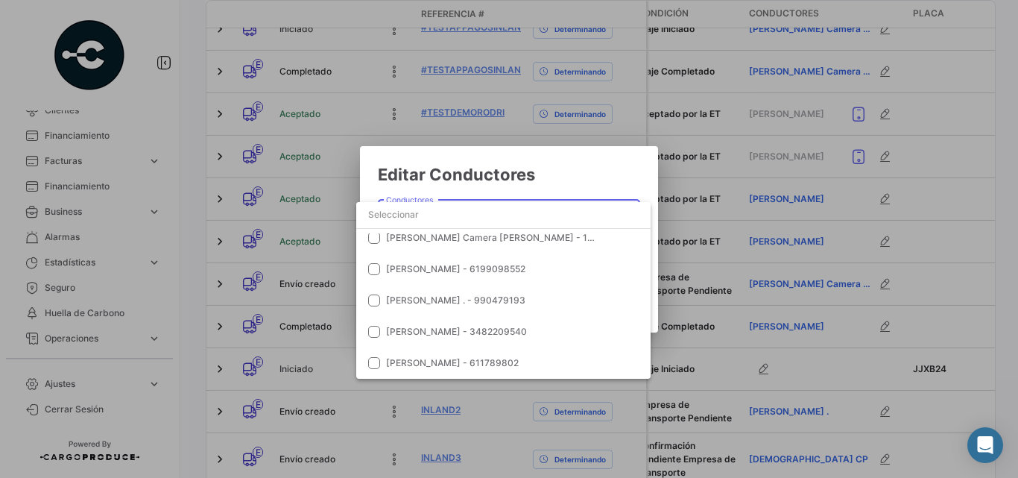
click at [1006, 262] on div at bounding box center [509, 239] width 1018 height 478
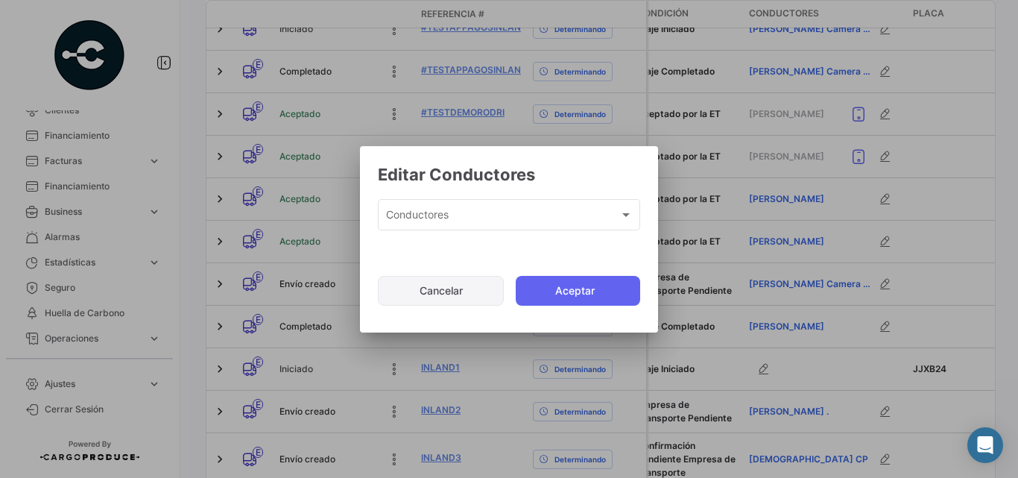
click at [445, 299] on button "Cancelar" at bounding box center [441, 291] width 126 height 30
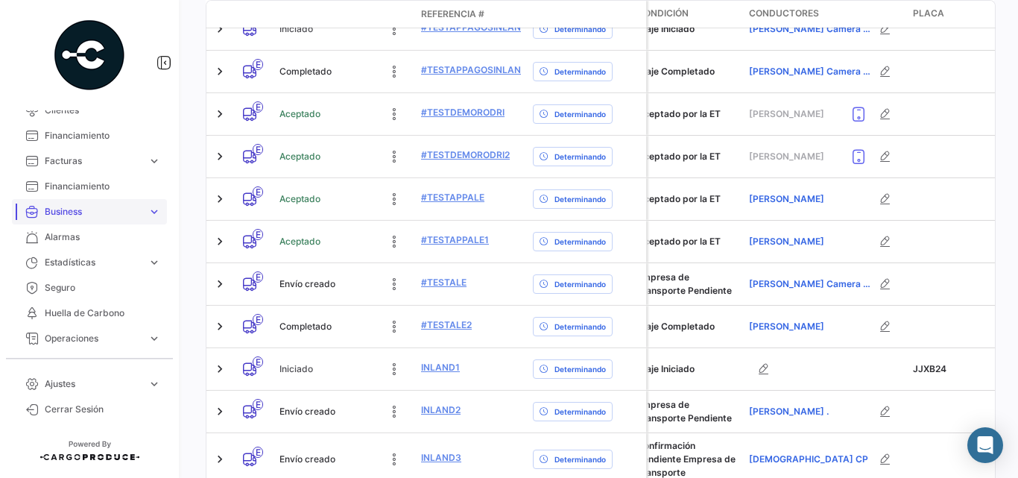
click at [121, 210] on span "Business" at bounding box center [93, 211] width 97 height 13
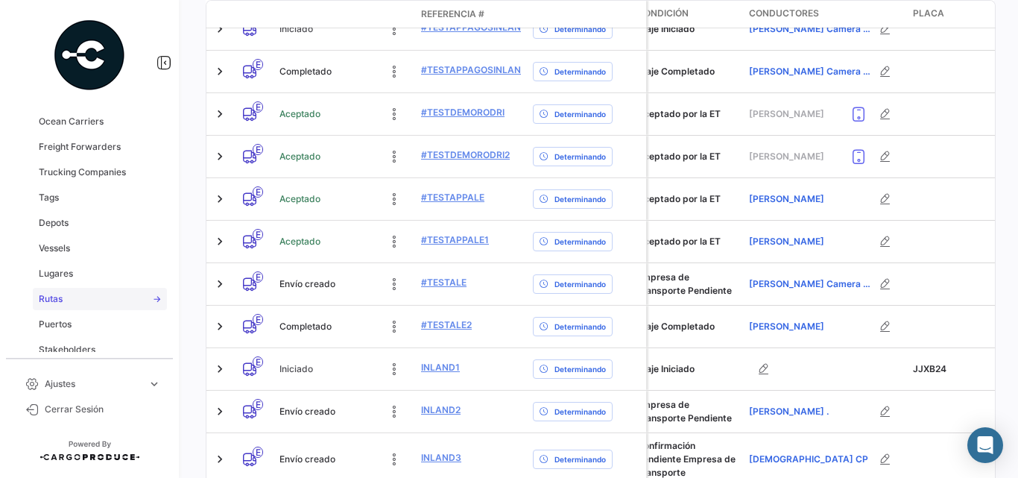
scroll to position [695, 0]
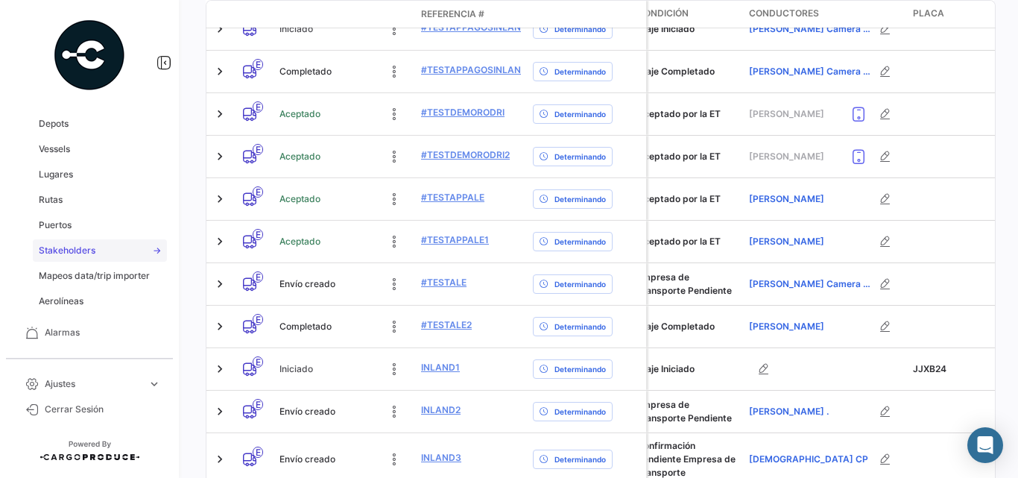
click at [66, 244] on span "Stakeholders" at bounding box center [67, 250] width 57 height 13
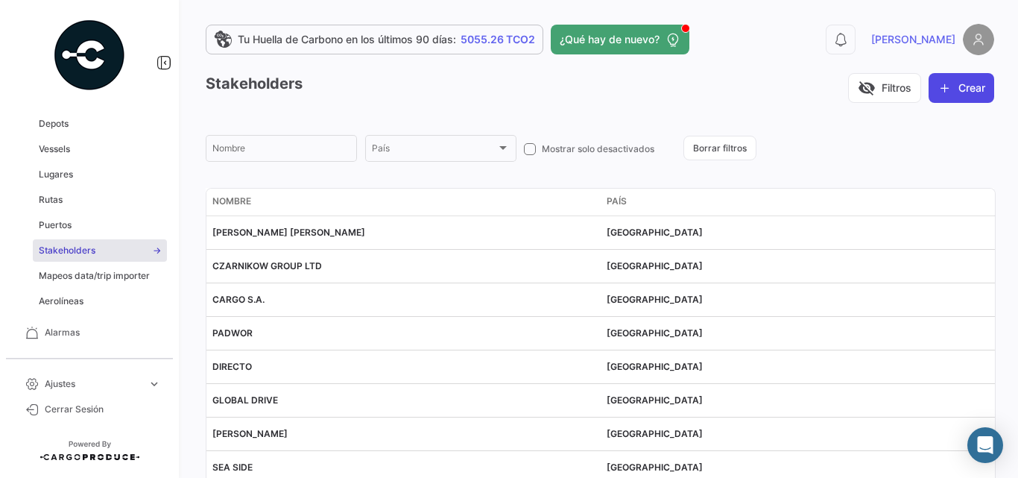
click at [954, 84] on button "Crear" at bounding box center [961, 88] width 66 height 30
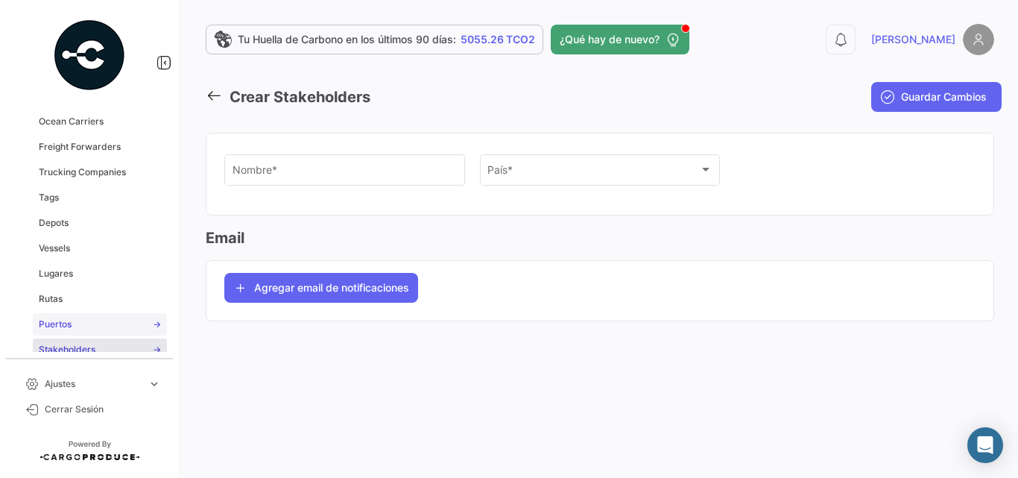
scroll to position [546, 0]
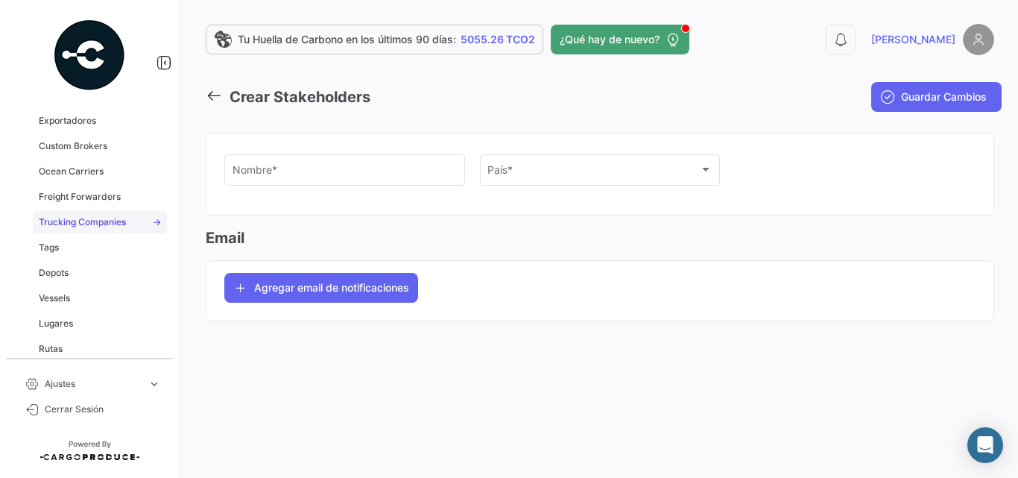
click at [67, 223] on span "Trucking Companies" at bounding box center [82, 221] width 87 height 13
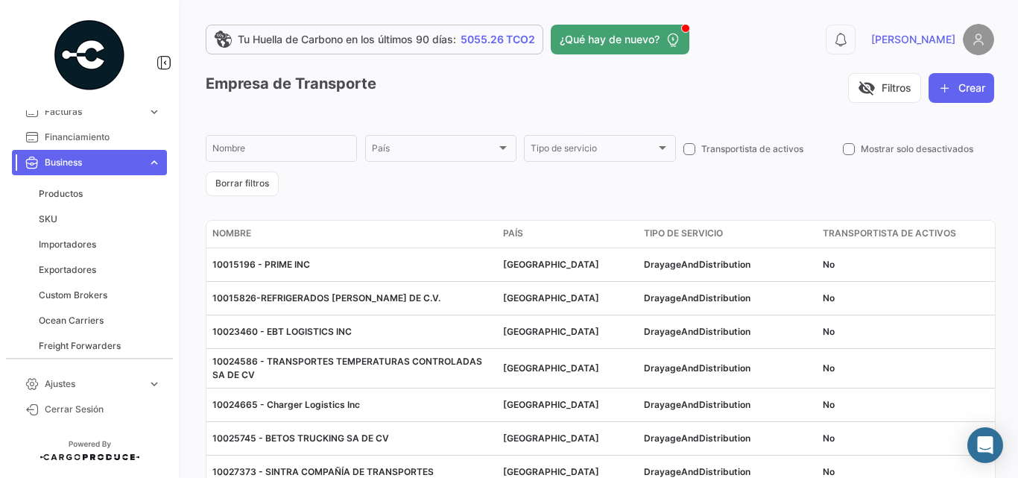
scroll to position [348, 0]
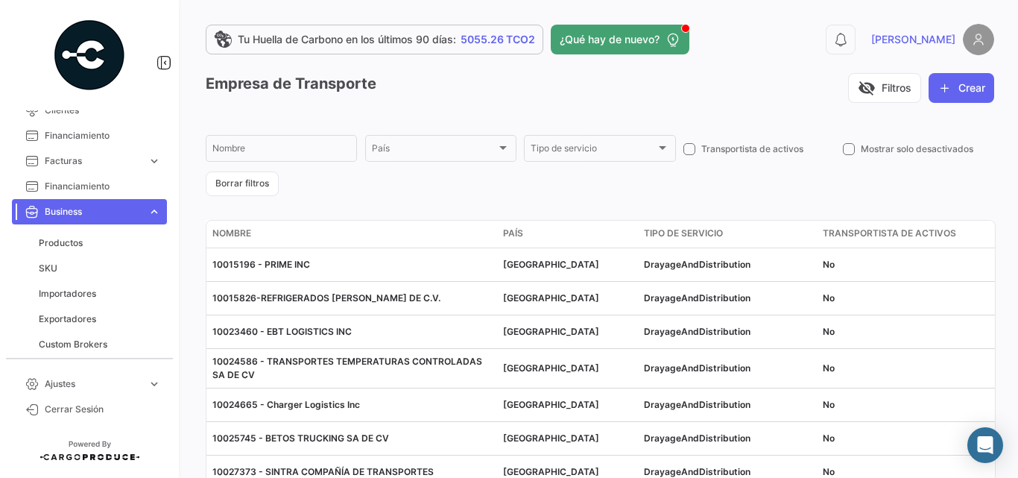
click at [100, 204] on link "Business expand_more" at bounding box center [89, 211] width 155 height 25
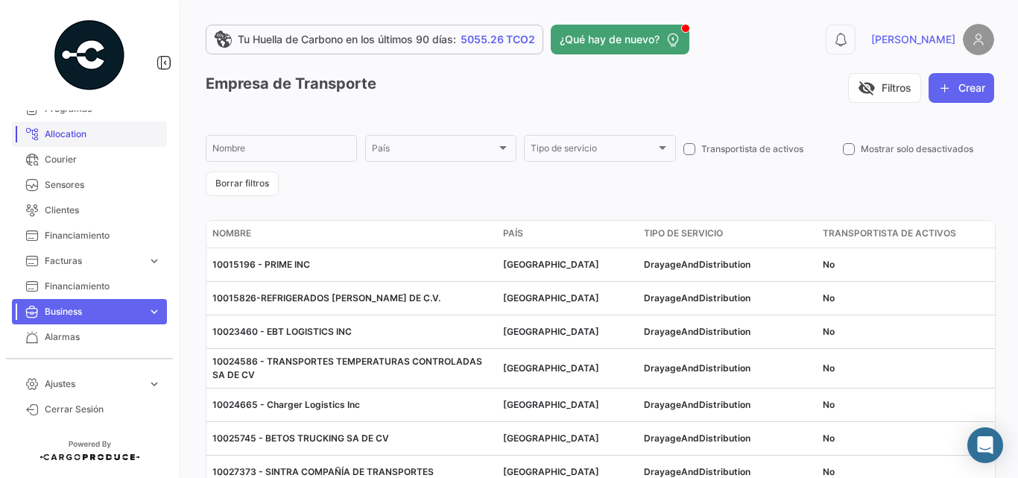
scroll to position [199, 0]
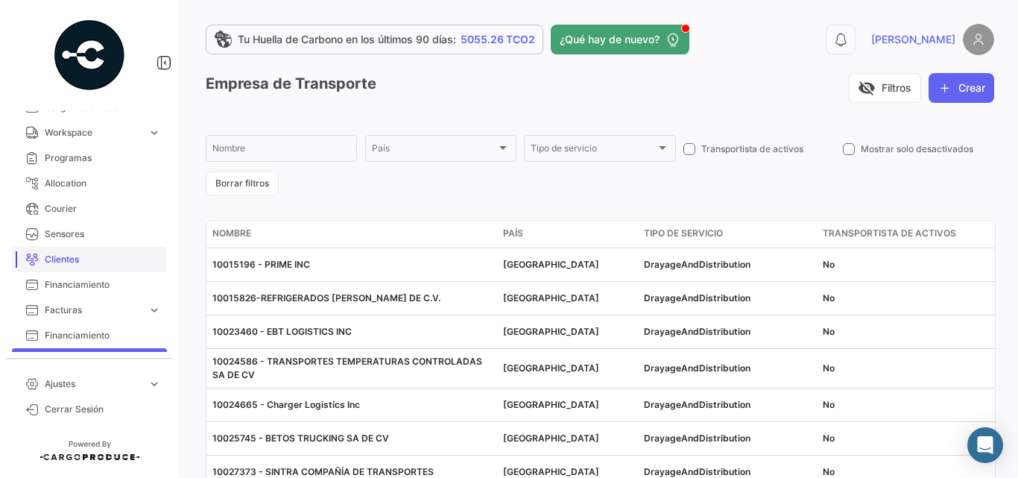
click at [81, 262] on span "Clientes" at bounding box center [103, 259] width 116 height 13
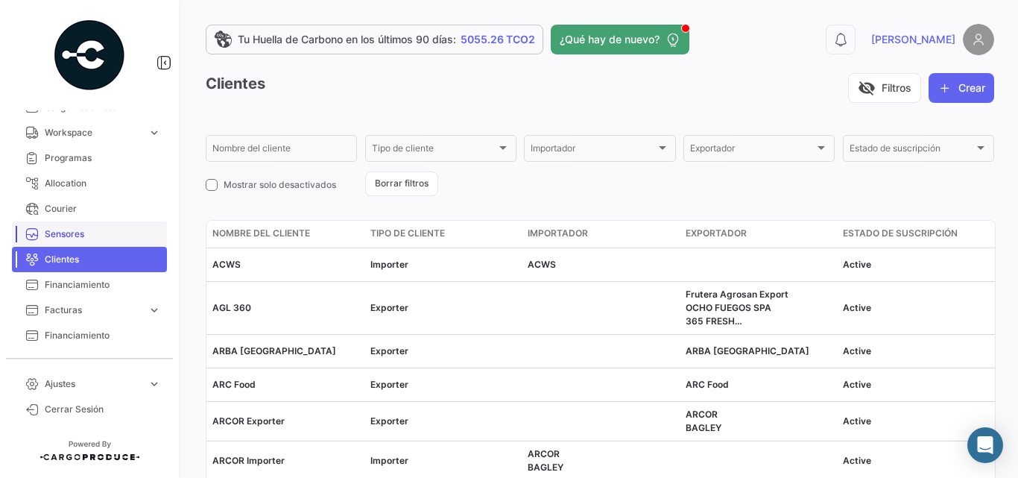
scroll to position [149, 0]
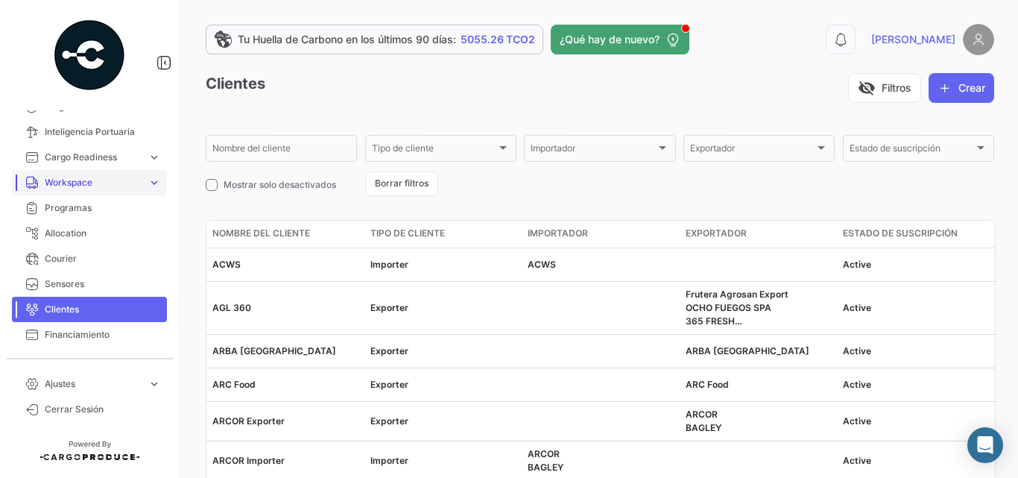
click at [104, 185] on span "Workspace" at bounding box center [93, 182] width 97 height 13
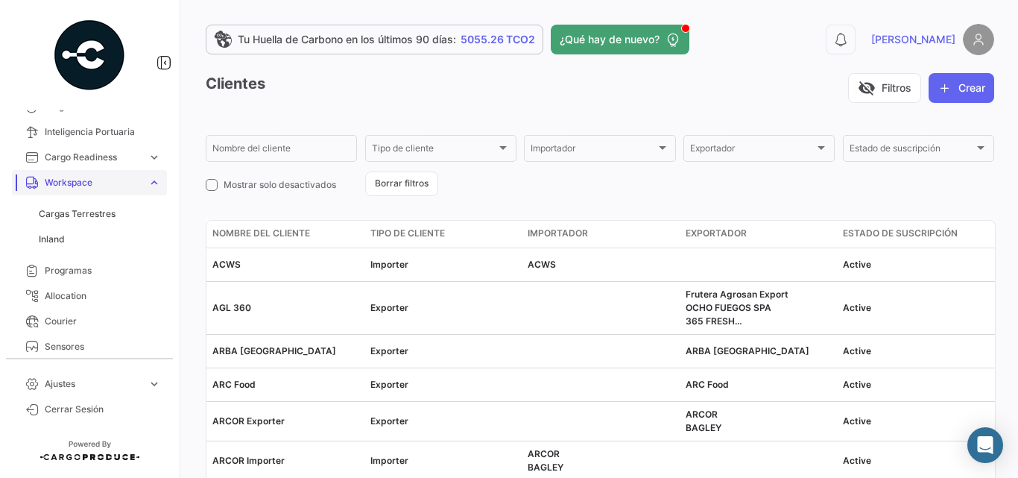
click at [110, 183] on span "Workspace" at bounding box center [93, 182] width 97 height 13
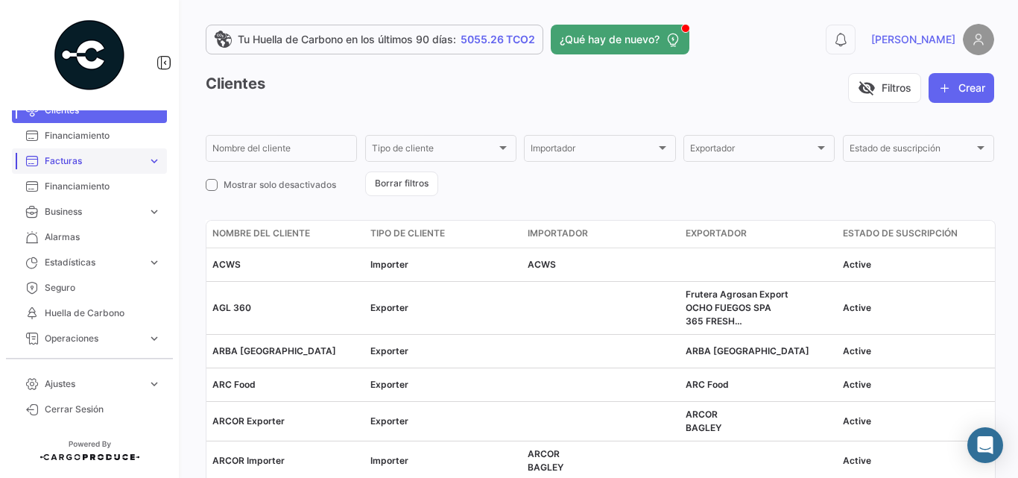
scroll to position [373, 0]
